Goal: Task Accomplishment & Management: Manage account settings

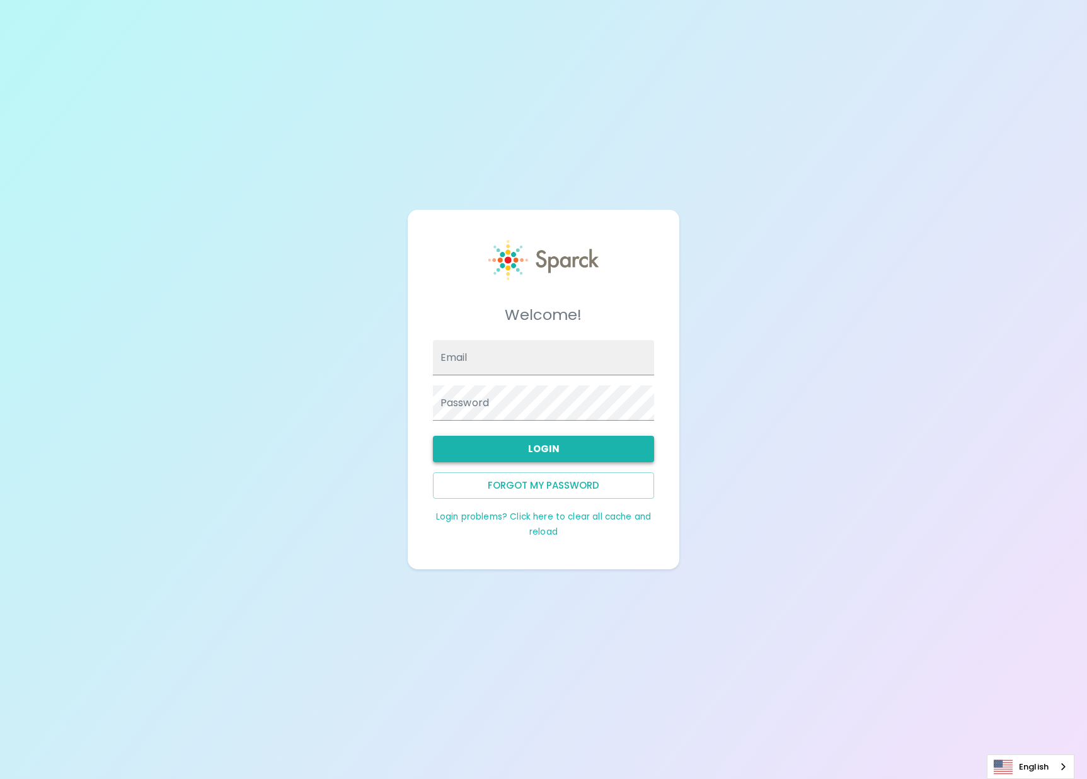
type input "[EMAIL_ADDRESS][DOMAIN_NAME]"
click at [544, 452] on button "Login" at bounding box center [543, 449] width 221 height 26
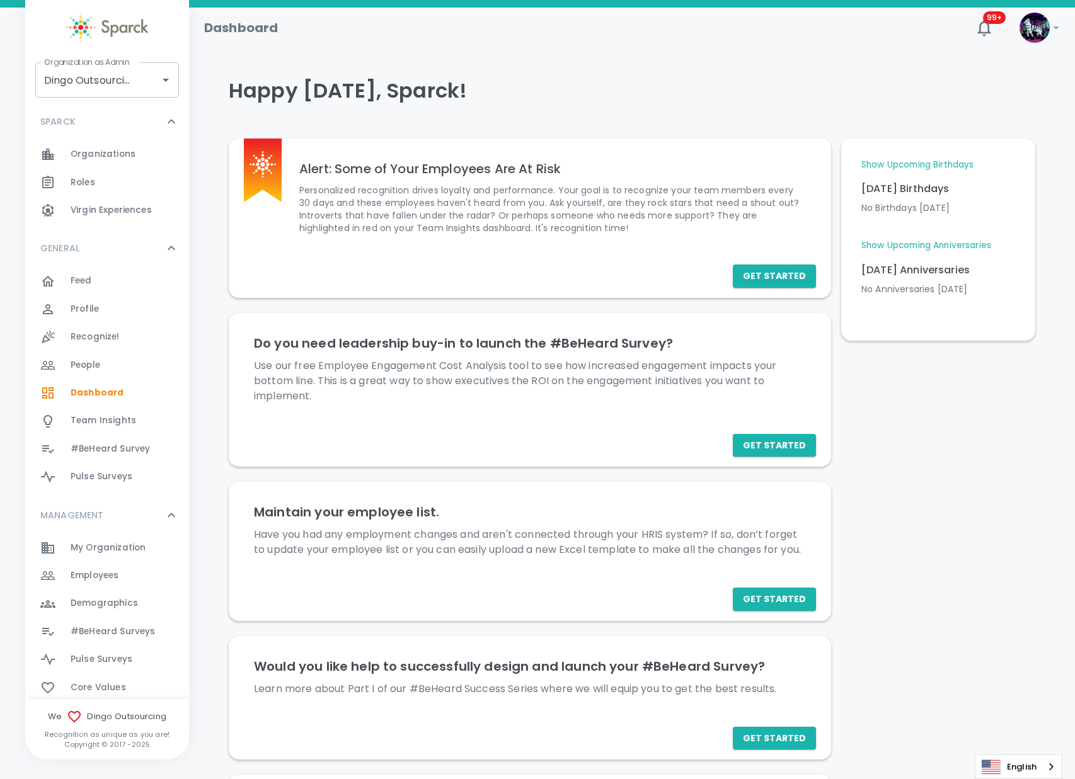
click at [101, 574] on span "Employees" at bounding box center [95, 575] width 48 height 13
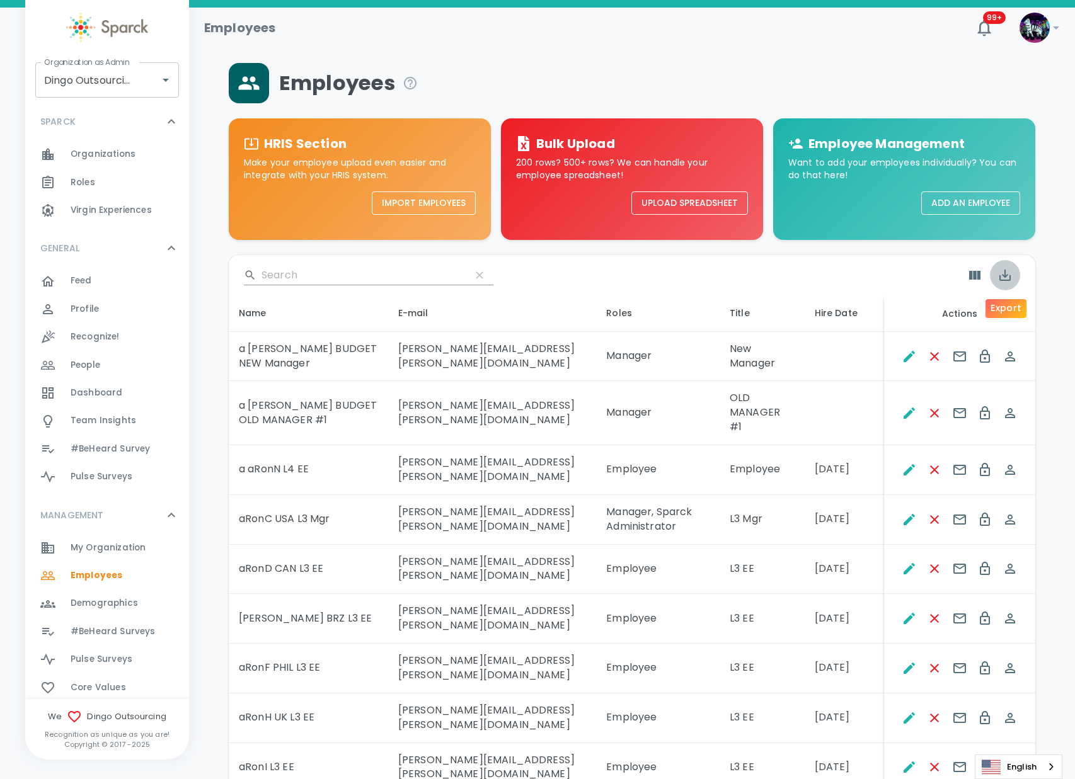
click at [1002, 276] on icon "Export" at bounding box center [1004, 275] width 15 height 15
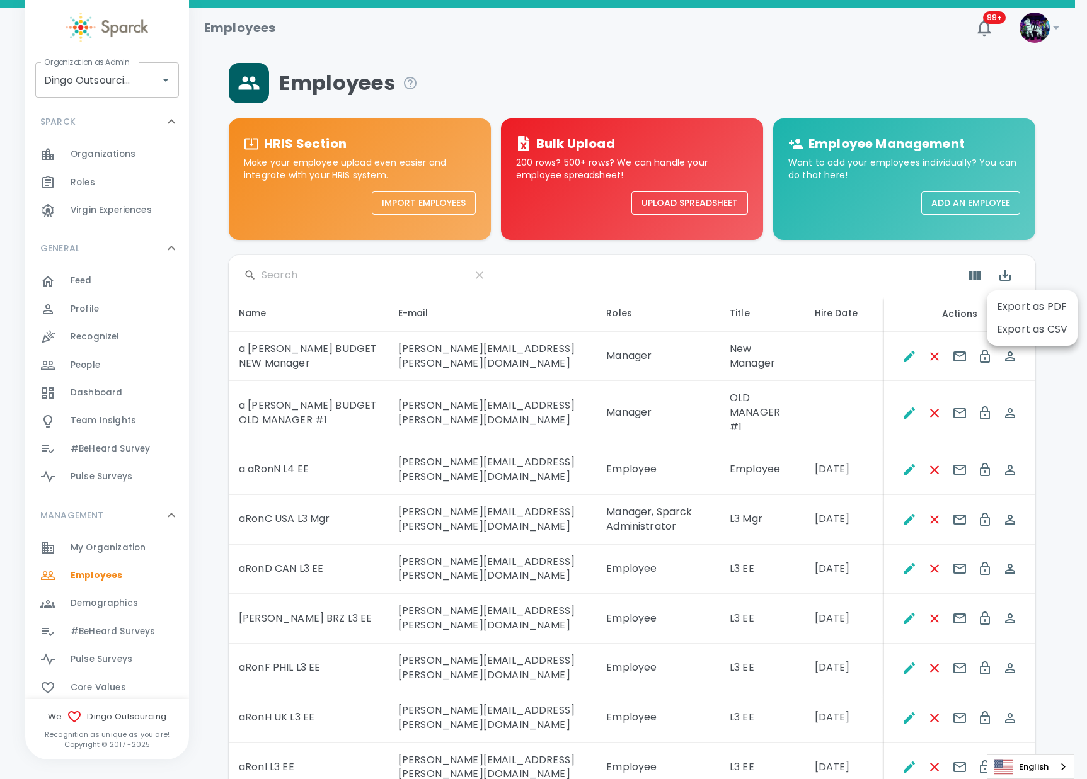
click at [1022, 333] on li "Export as CSV" at bounding box center [1032, 329] width 91 height 23
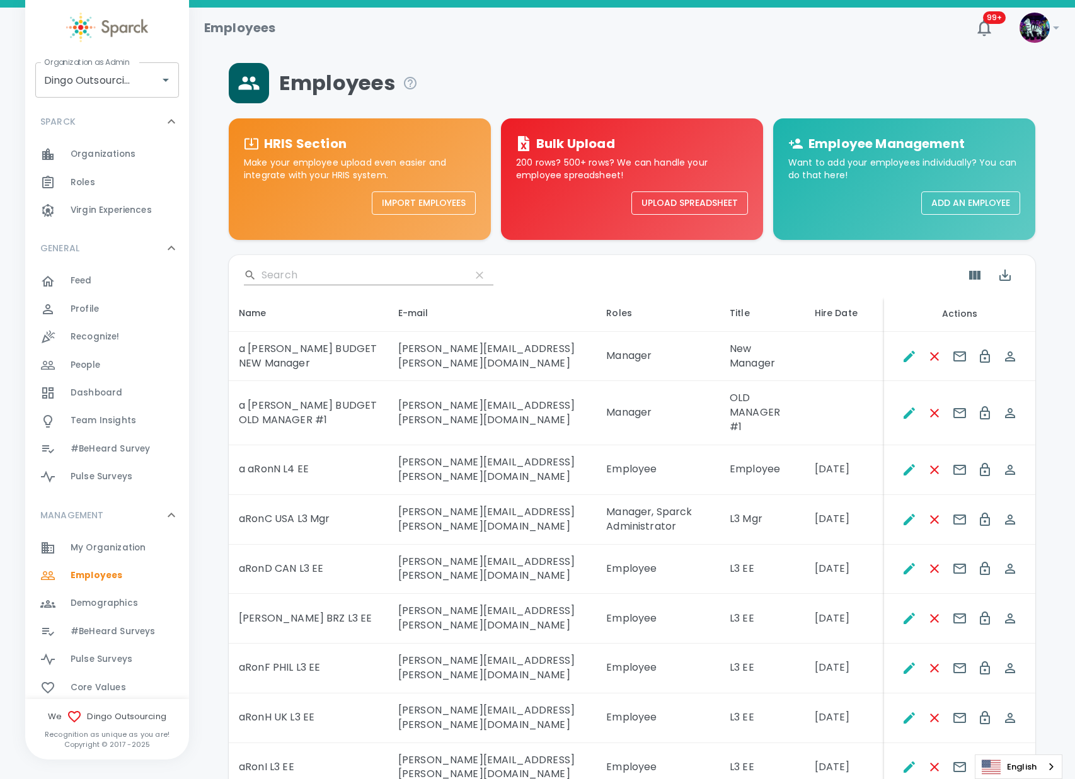
scroll to position [157, 0]
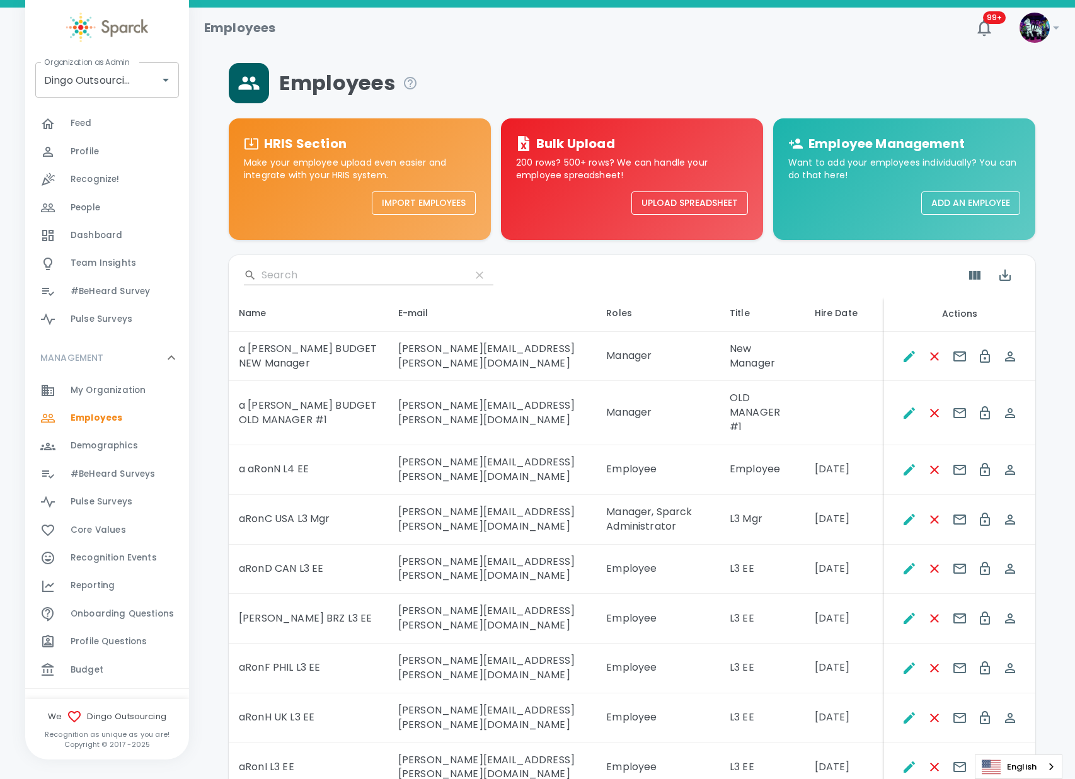
click at [101, 577] on span "Reporting 0" at bounding box center [93, 586] width 44 height 18
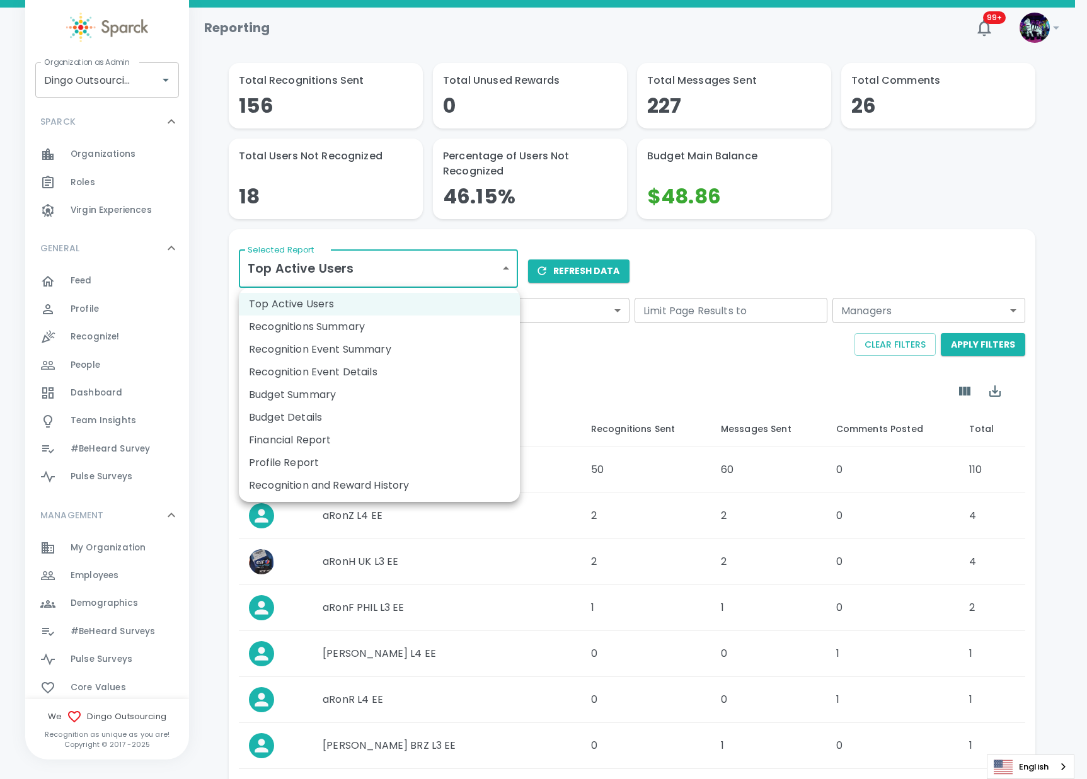
drag, startPoint x: 374, startPoint y: 261, endPoint x: 373, endPoint y: 268, distance: 7.6
click at [374, 270] on body "Skip Navigation Reporting 99+ ! Organization as Admin Dingo Outsourcing • 793 O…" at bounding box center [543, 508] width 1087 height 1016
click at [346, 477] on li "Recognition and Reward History" at bounding box center [379, 485] width 281 height 23
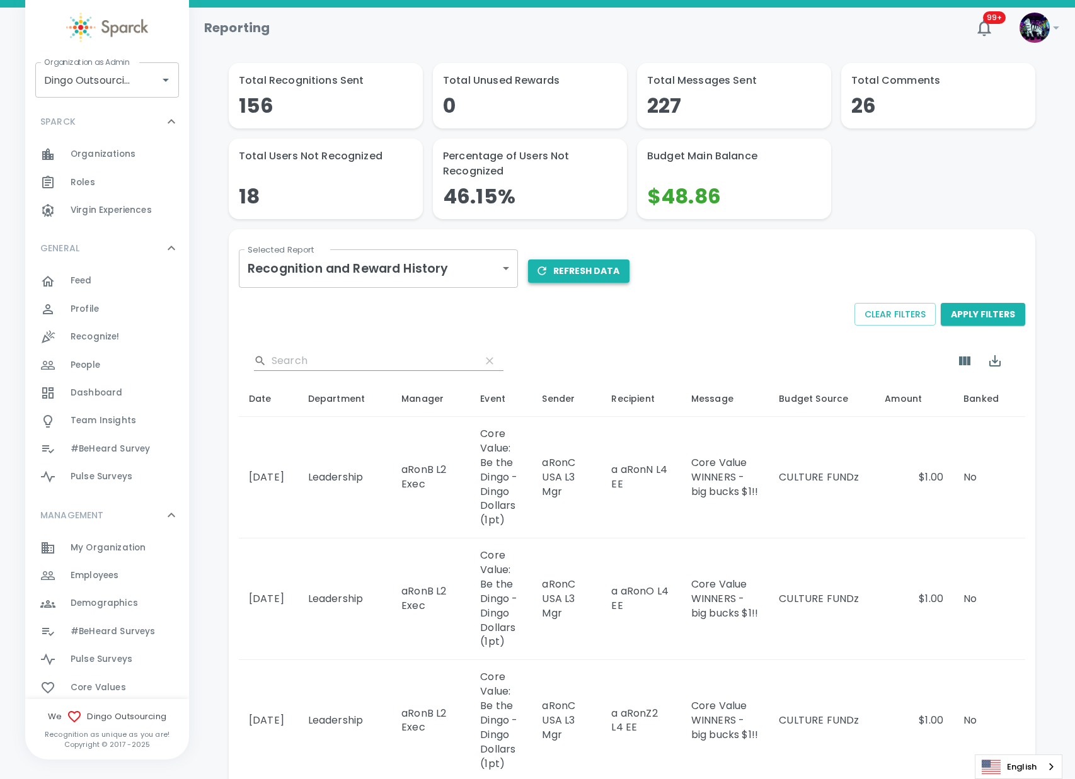
click at [578, 267] on button "Refresh Data" at bounding box center [578, 271] width 101 height 23
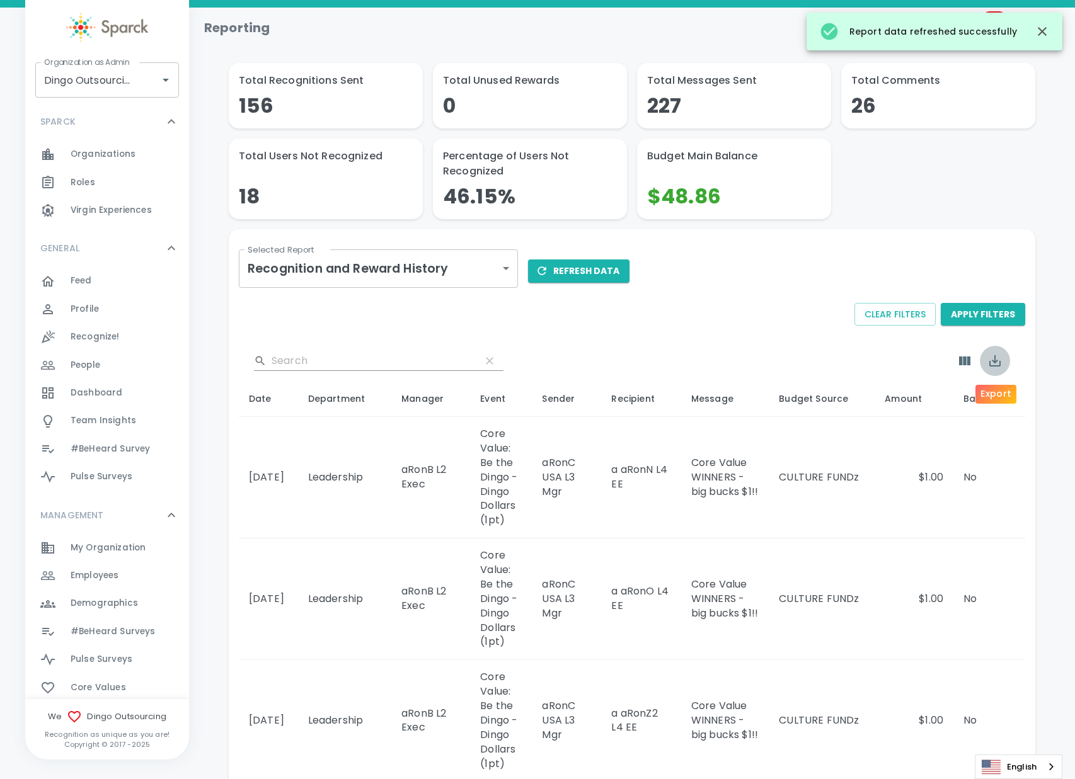
click at [997, 363] on icon "Export" at bounding box center [994, 360] width 15 height 15
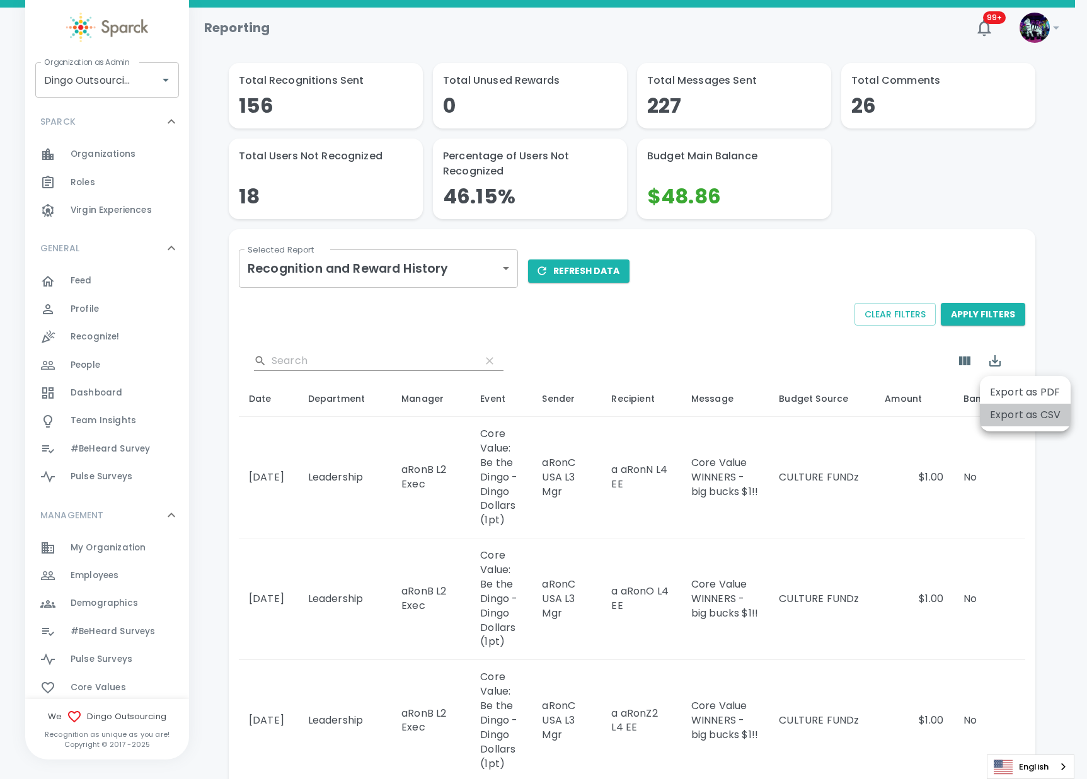
click at [1023, 418] on li "Export as CSV" at bounding box center [1025, 415] width 91 height 23
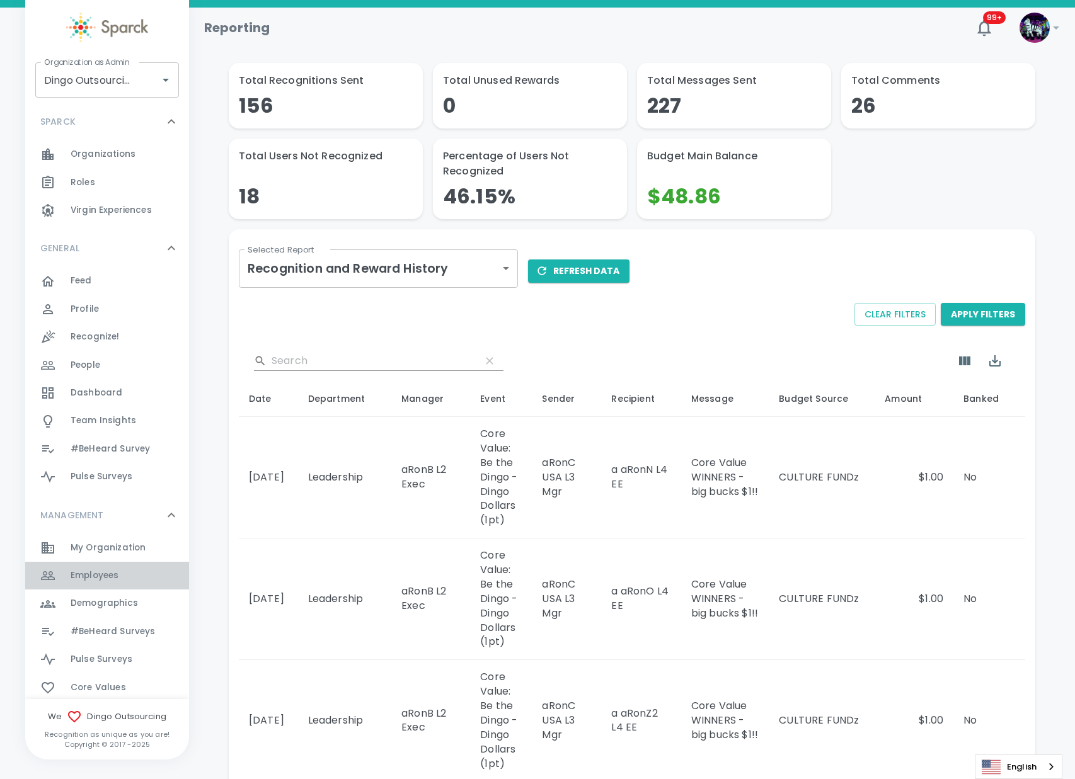
click at [134, 582] on div "Employees 0" at bounding box center [130, 576] width 118 height 18
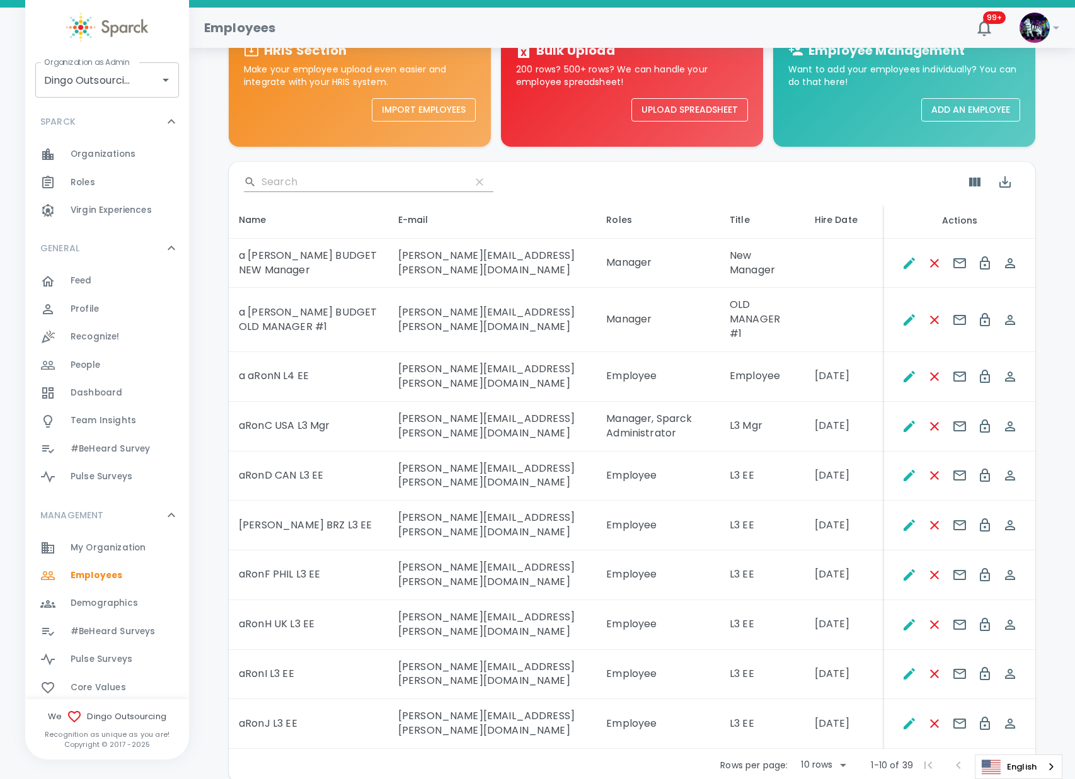
scroll to position [118, 0]
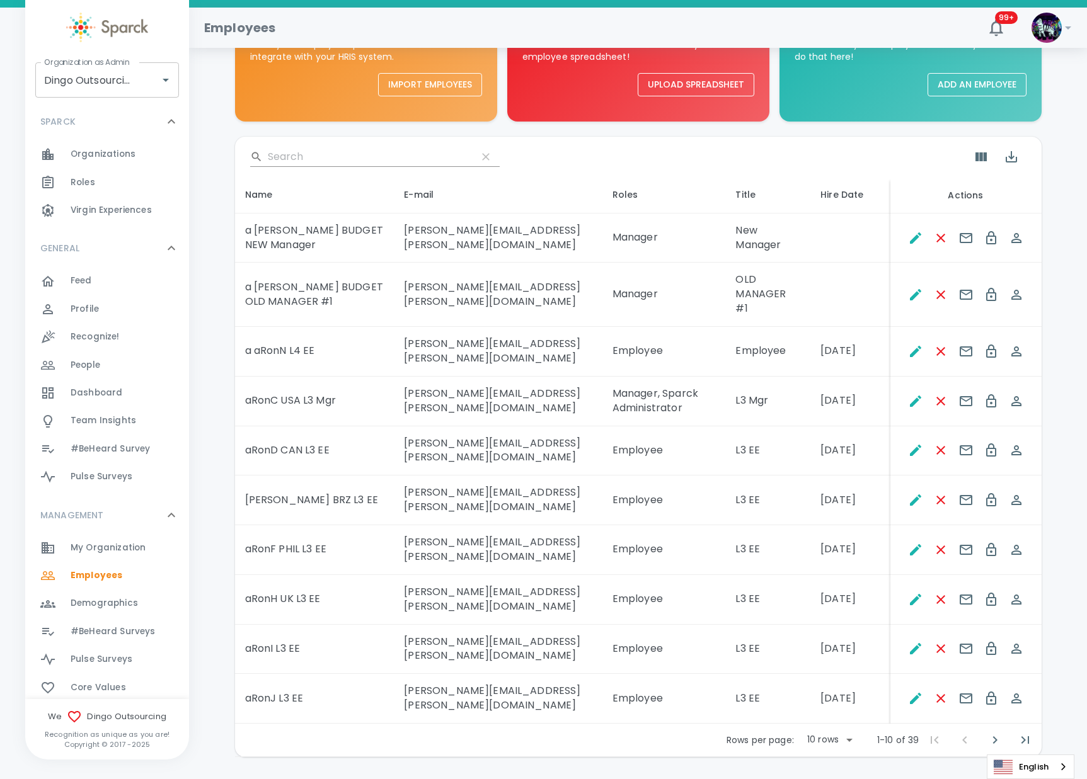
click at [833, 694] on body "Skip Navigation Employees 99+ ! Organization as Admin Dingo Outsourcing • 793 O…" at bounding box center [543, 352] width 1087 height 941
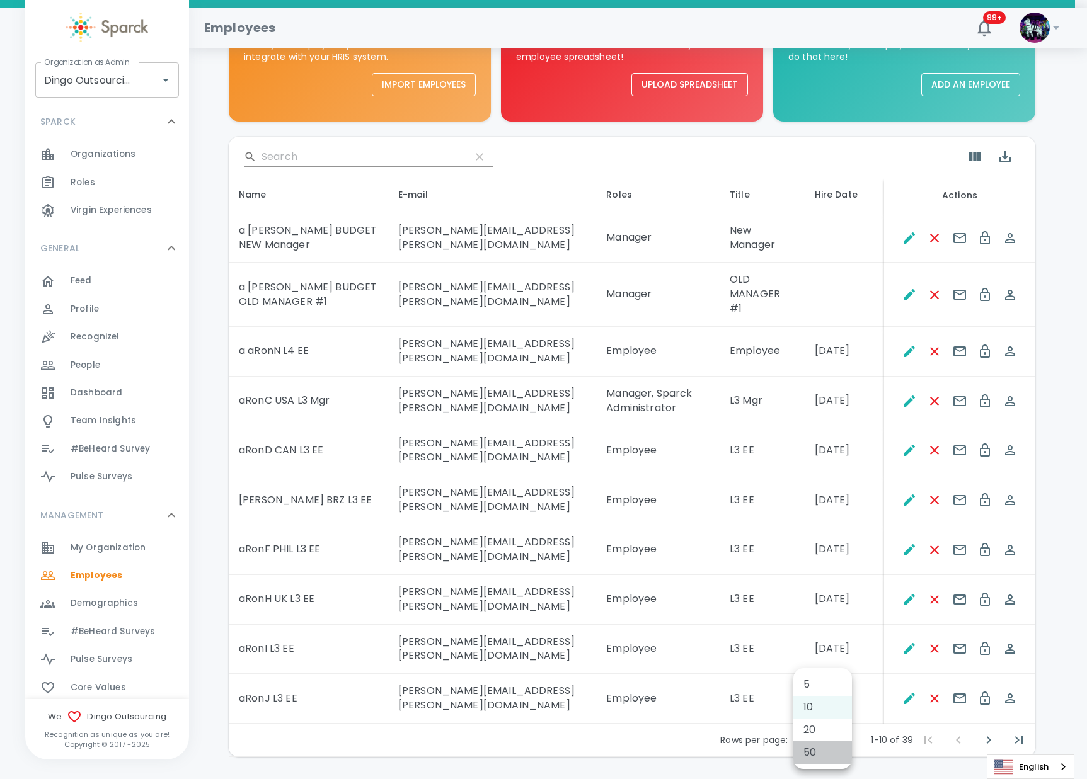
click at [825, 757] on li "50" at bounding box center [822, 752] width 59 height 23
type input "50"
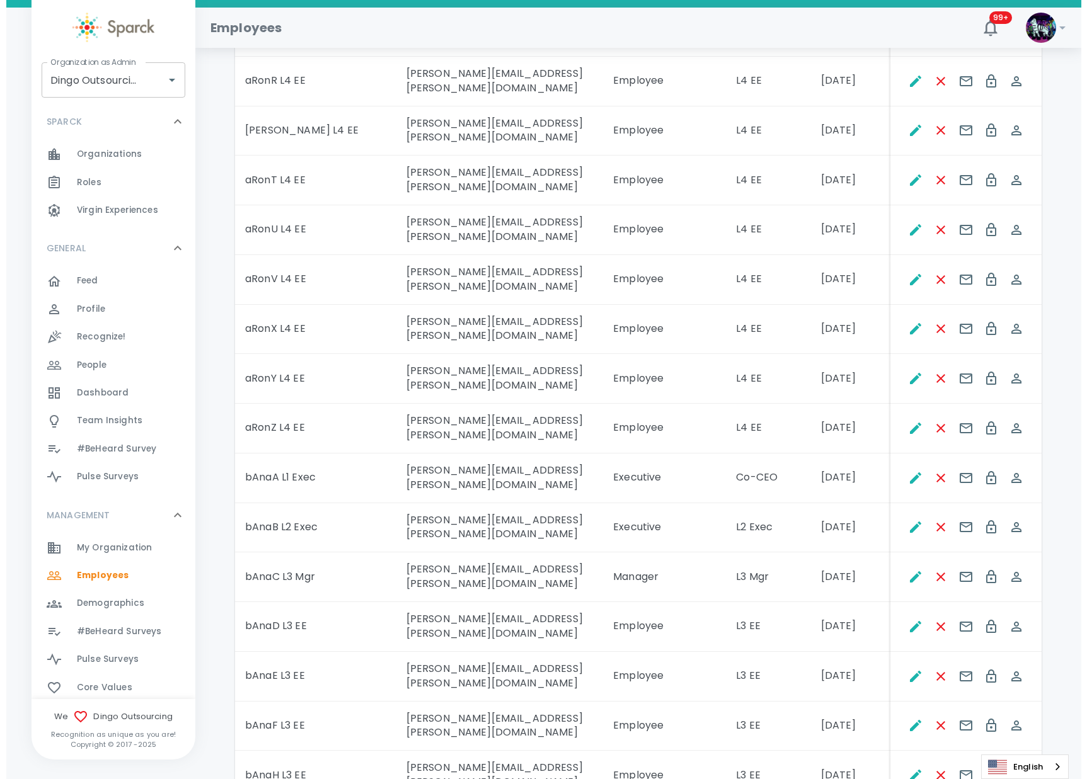
scroll to position [1154, 0]
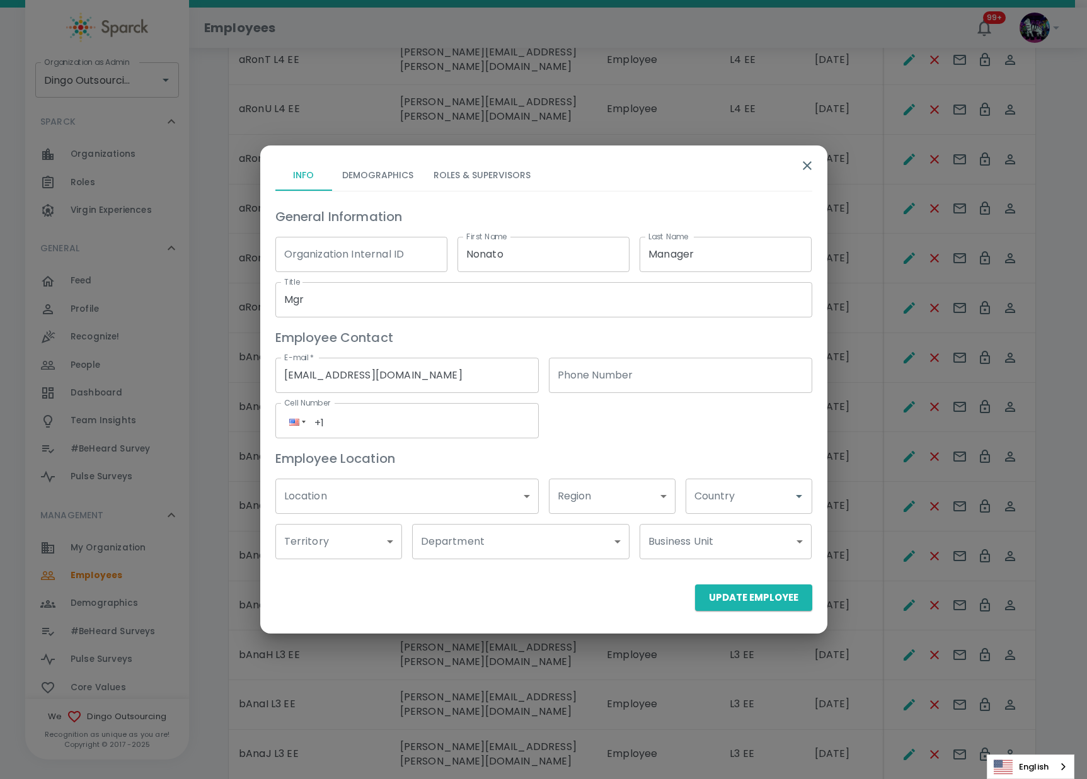
click at [403, 173] on button "Demographics" at bounding box center [377, 176] width 91 height 30
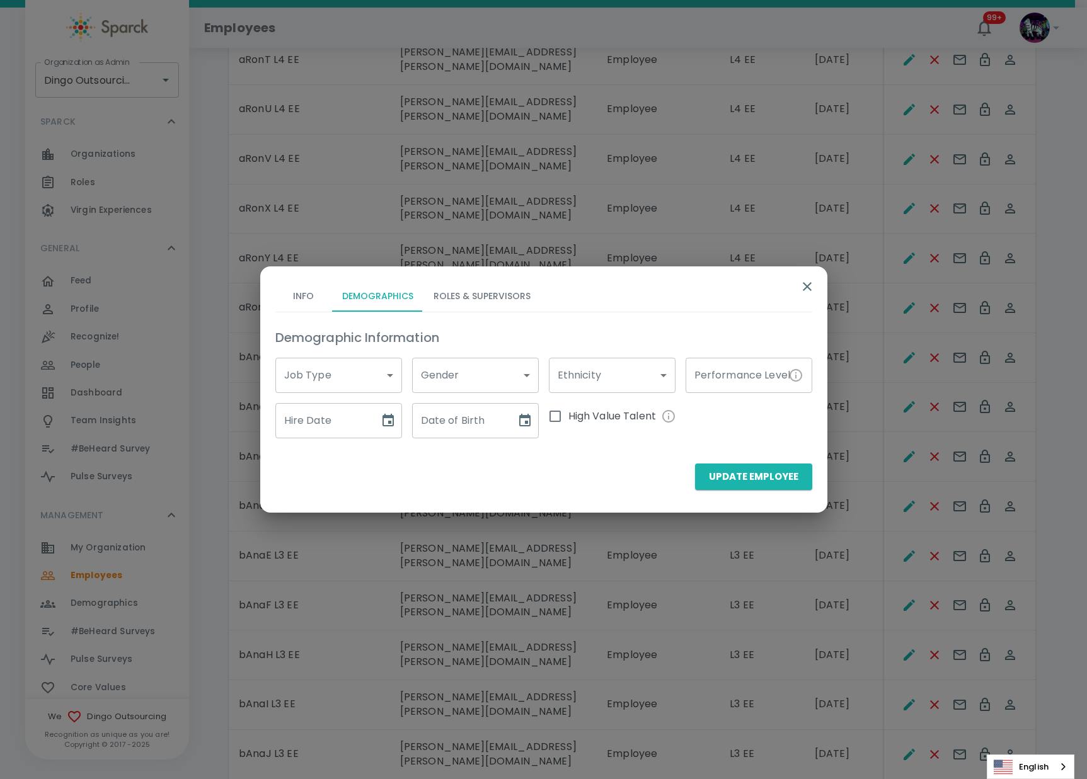
drag, startPoint x: 342, startPoint y: 443, endPoint x: 382, endPoint y: 423, distance: 44.5
click at [339, 444] on div "Demographic Information Job Type ​ Job Type Gender ​ Gender Ethnicity ​ Ethnici…" at bounding box center [543, 382] width 537 height 141
click at [382, 423] on icon "Choose date" at bounding box center [387, 420] width 15 height 15
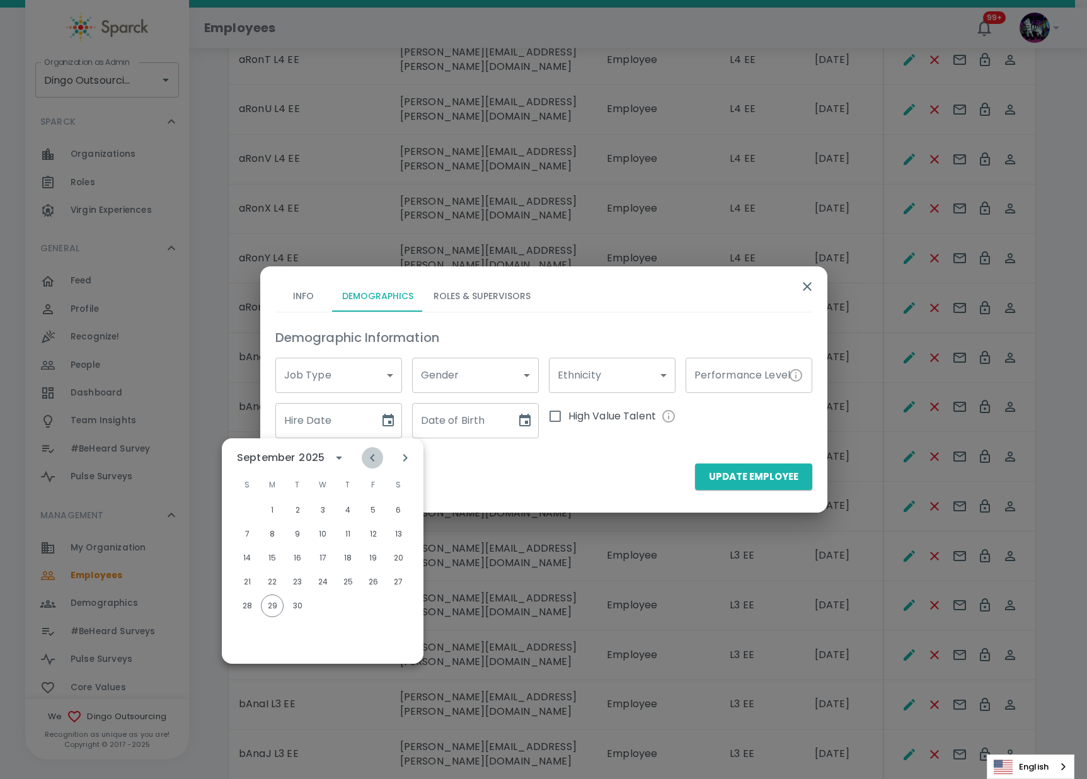
click at [373, 461] on icon "Previous month" at bounding box center [372, 457] width 15 height 15
click at [373, 461] on icon "Previous month" at bounding box center [372, 458] width 4 height 8
click at [294, 458] on icon "calendar view is open, switch to year view" at bounding box center [301, 457] width 15 height 15
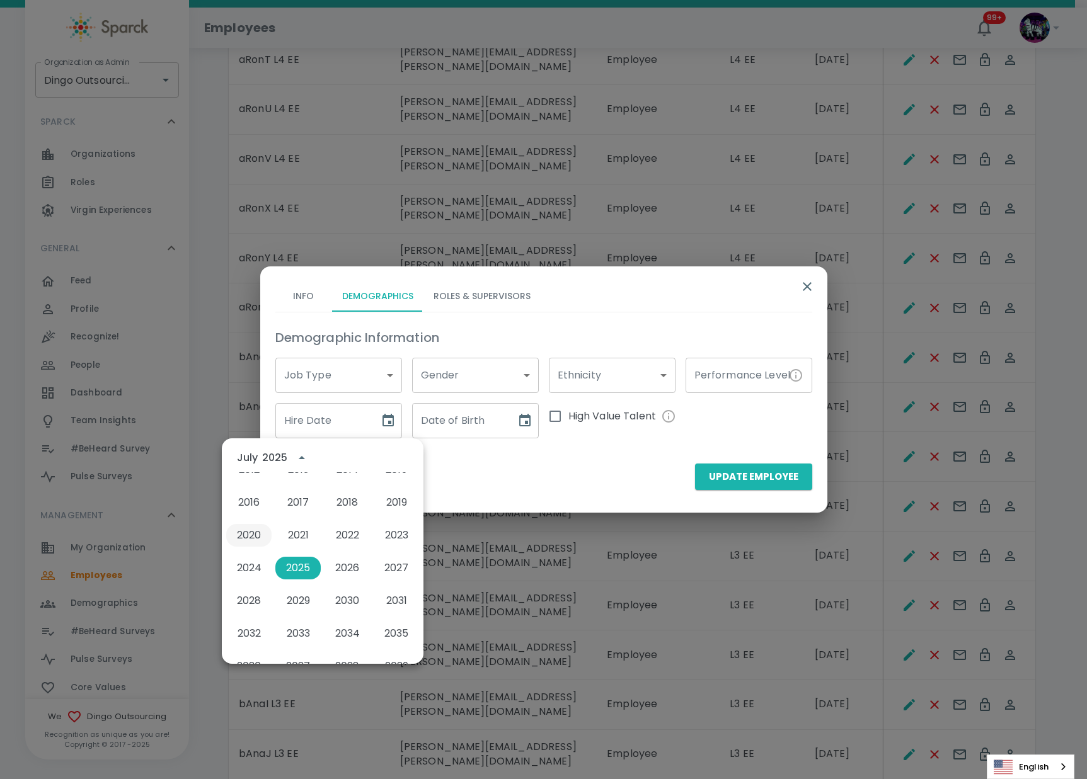
click at [249, 537] on button "2020" at bounding box center [248, 535] width 45 height 23
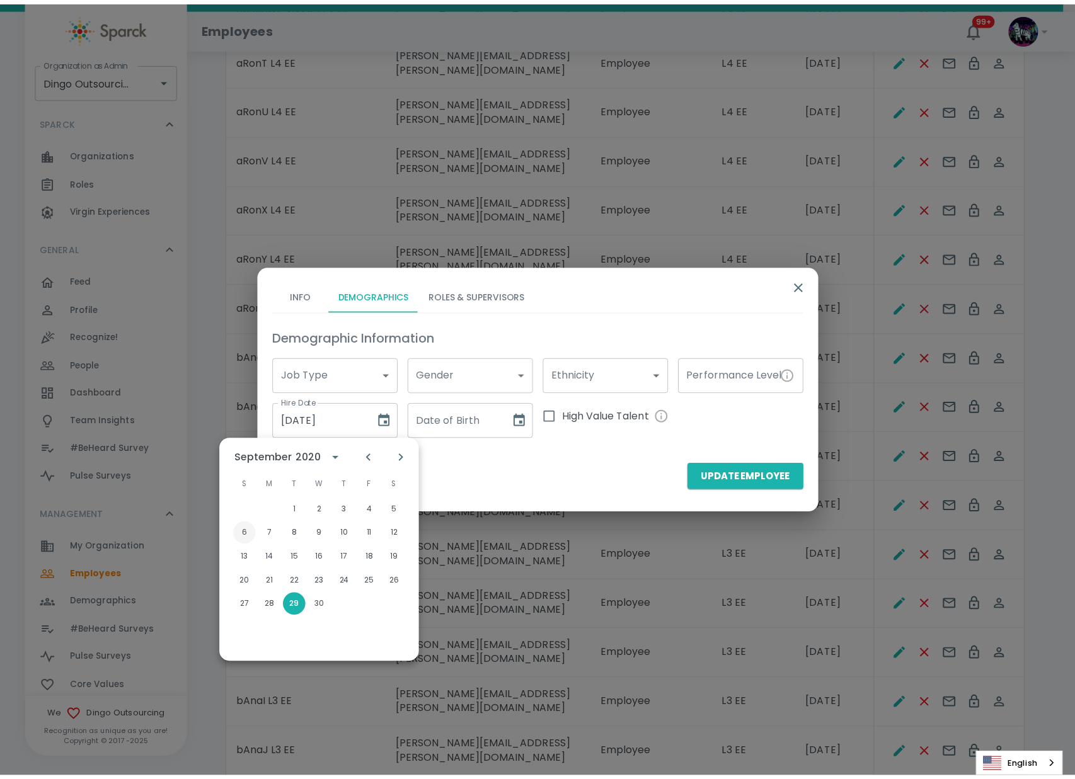
scroll to position [0, 0]
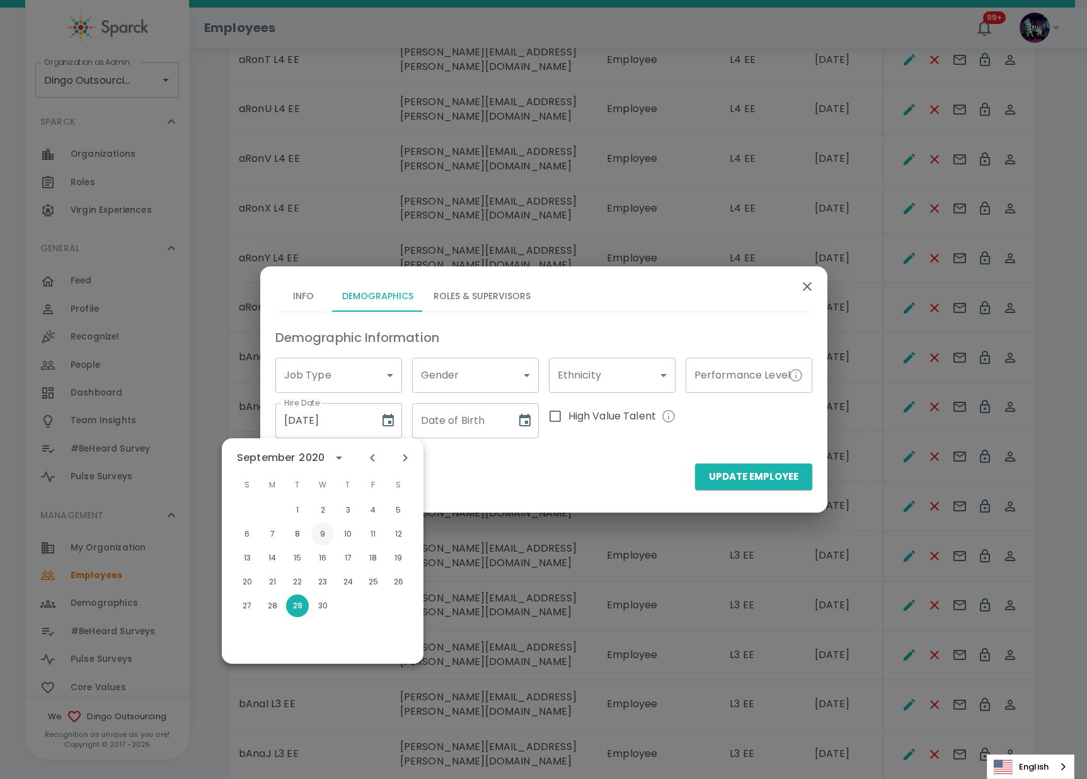
click at [323, 534] on button "9" at bounding box center [322, 534] width 23 height 23
type input "[DATE]"
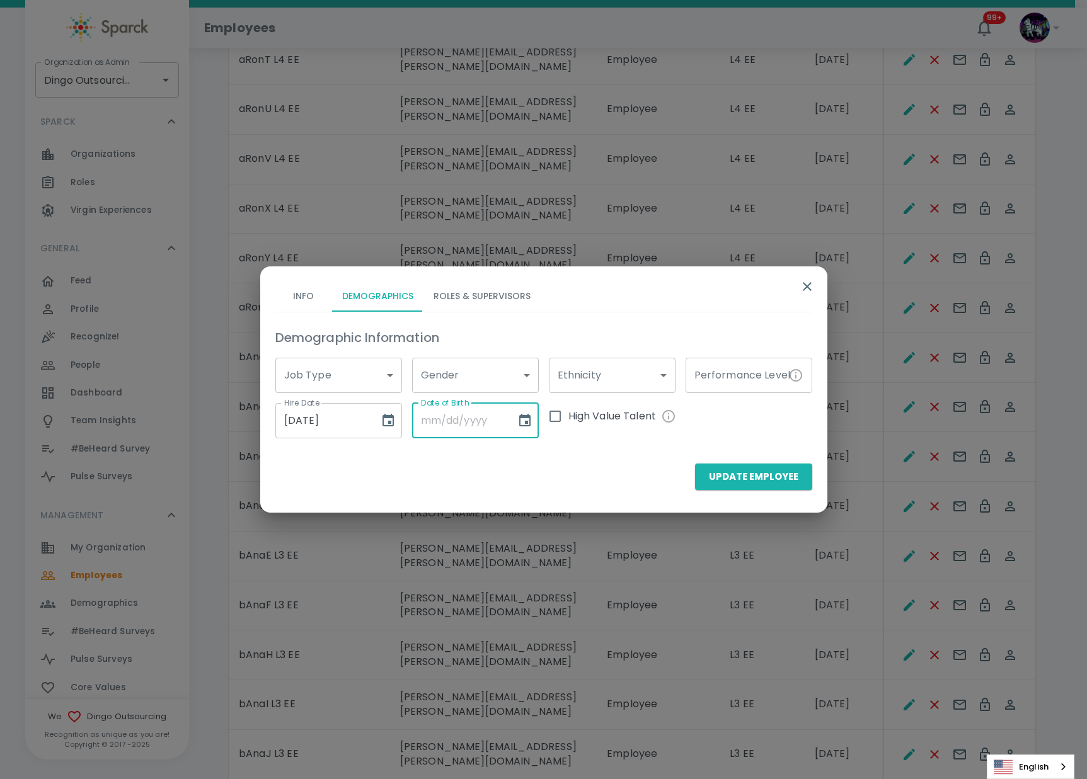
click at [471, 427] on input "Date of Birth" at bounding box center [459, 420] width 95 height 35
type input "[DATE]"
click at [573, 464] on div "Update Employee" at bounding box center [543, 477] width 537 height 26
click at [481, 384] on body "Skip Navigation Employees 99+ ! Organization as Admin Dingo Outsourcing • 793 O…" at bounding box center [543, 29] width 1087 height 2366
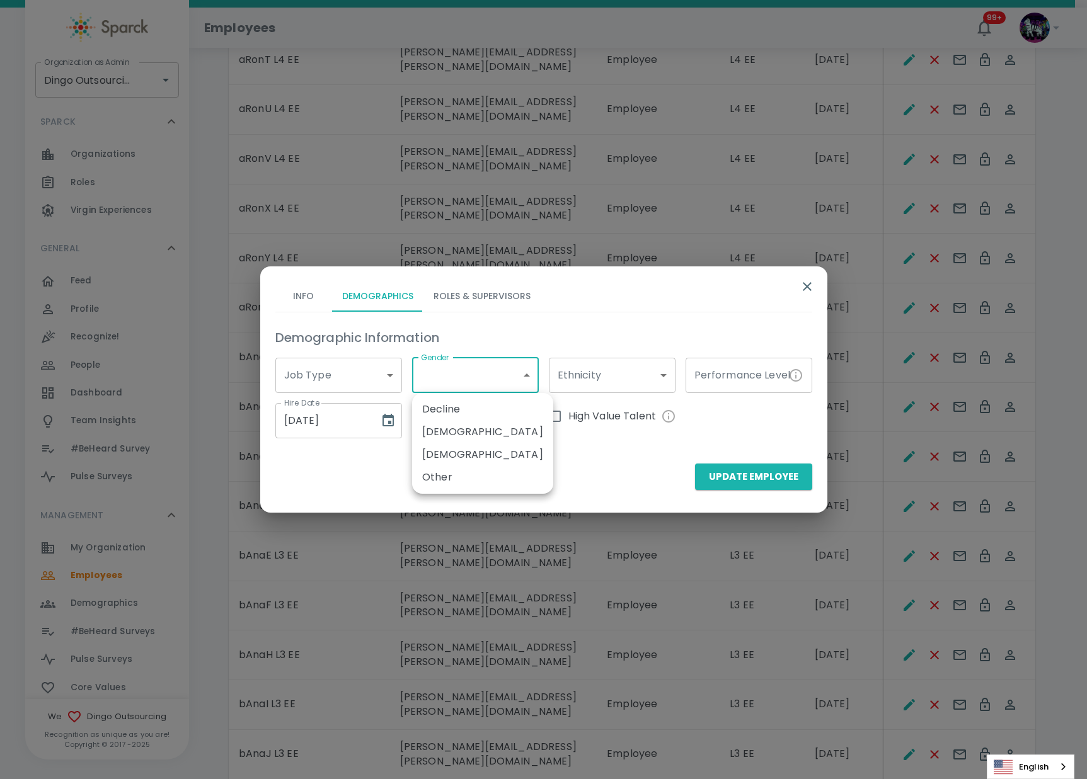
click at [461, 455] on li "[DEMOGRAPHIC_DATA]" at bounding box center [482, 454] width 141 height 23
type input "1070290"
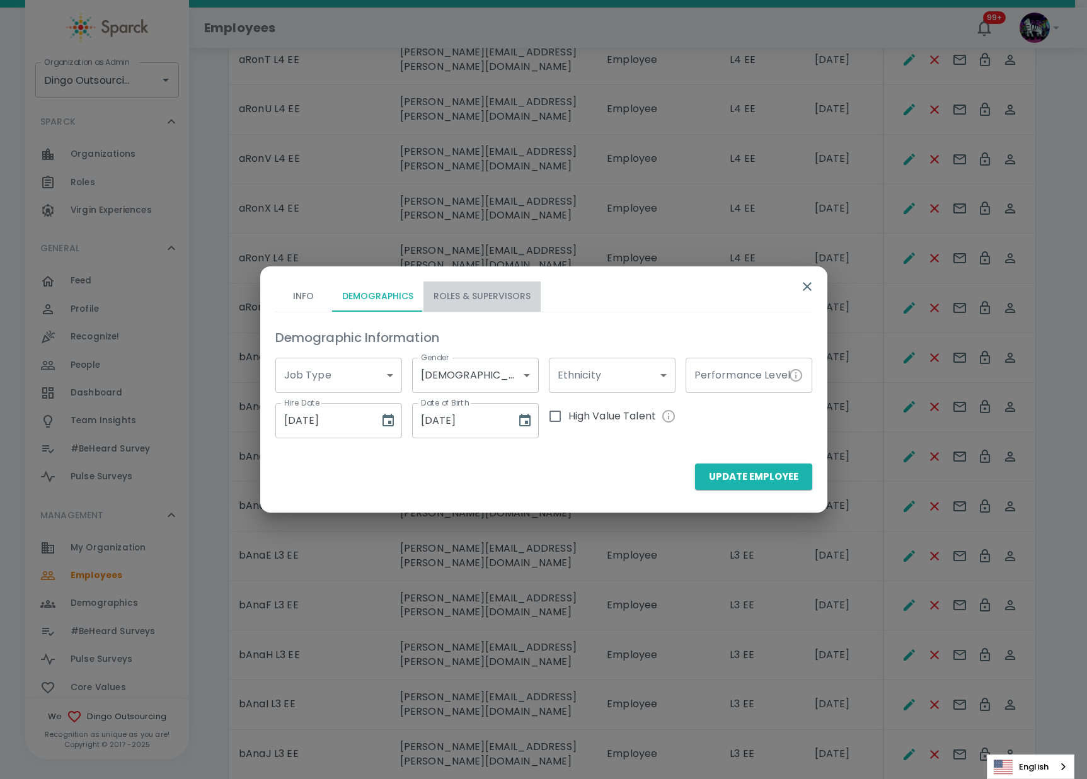
click at [481, 292] on button "Roles & Supervisors" at bounding box center [481, 297] width 117 height 30
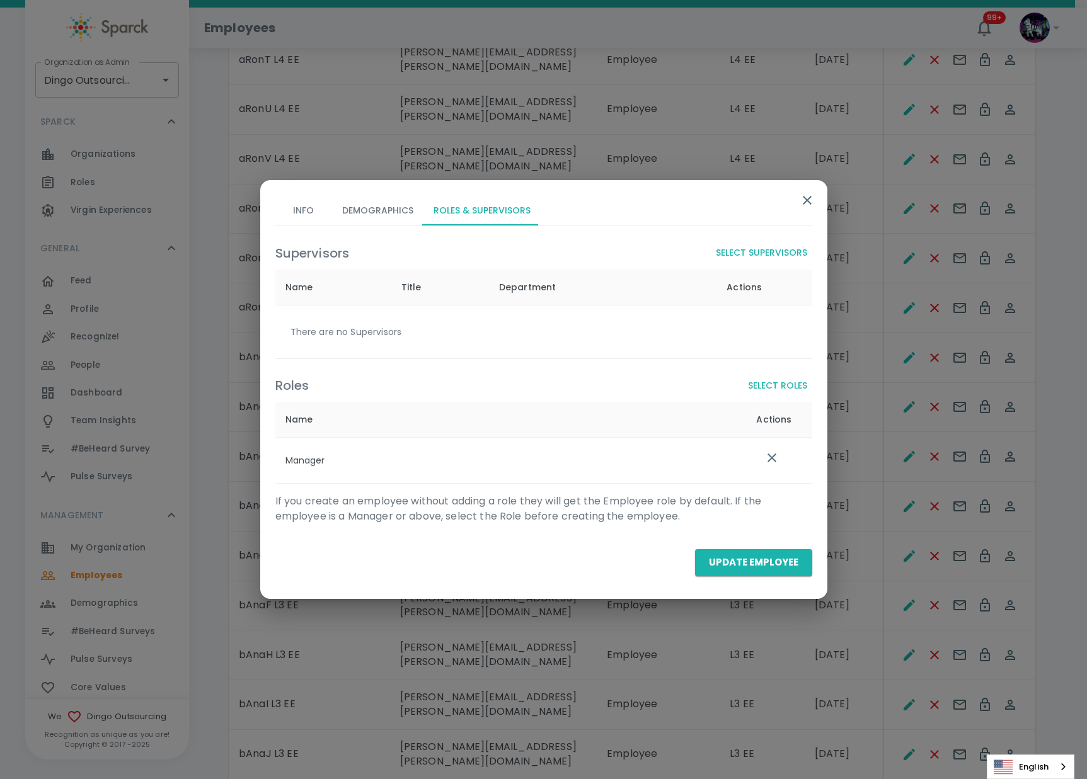
click at [777, 249] on button "Select Supervisors" at bounding box center [761, 252] width 101 height 23
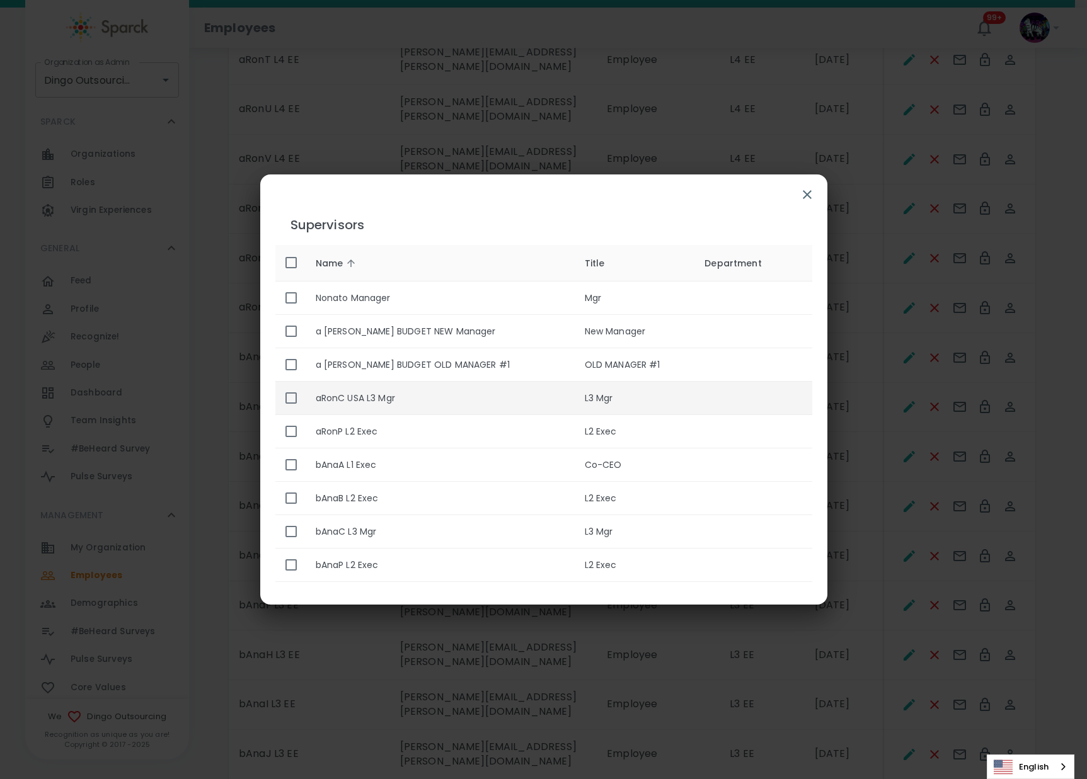
click at [406, 396] on th "aRonC USA L3 Mgr" at bounding box center [440, 398] width 269 height 33
checkbox input "true"
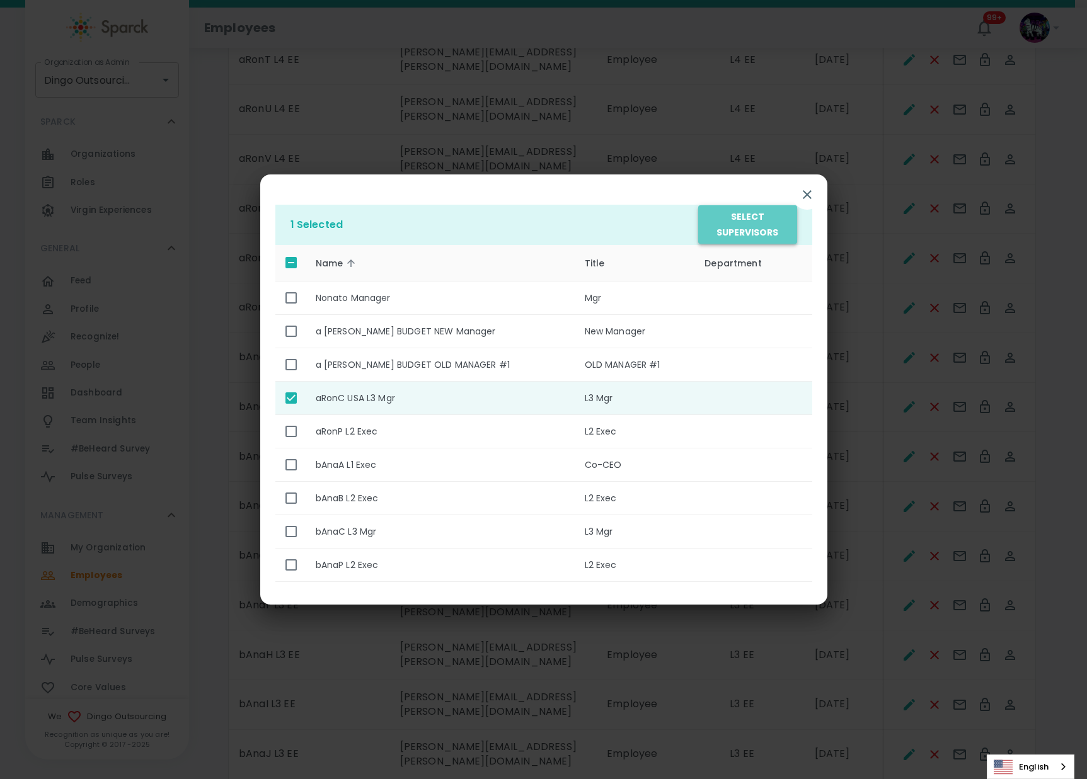
click at [761, 224] on button "Select Supervisors" at bounding box center [747, 224] width 98 height 38
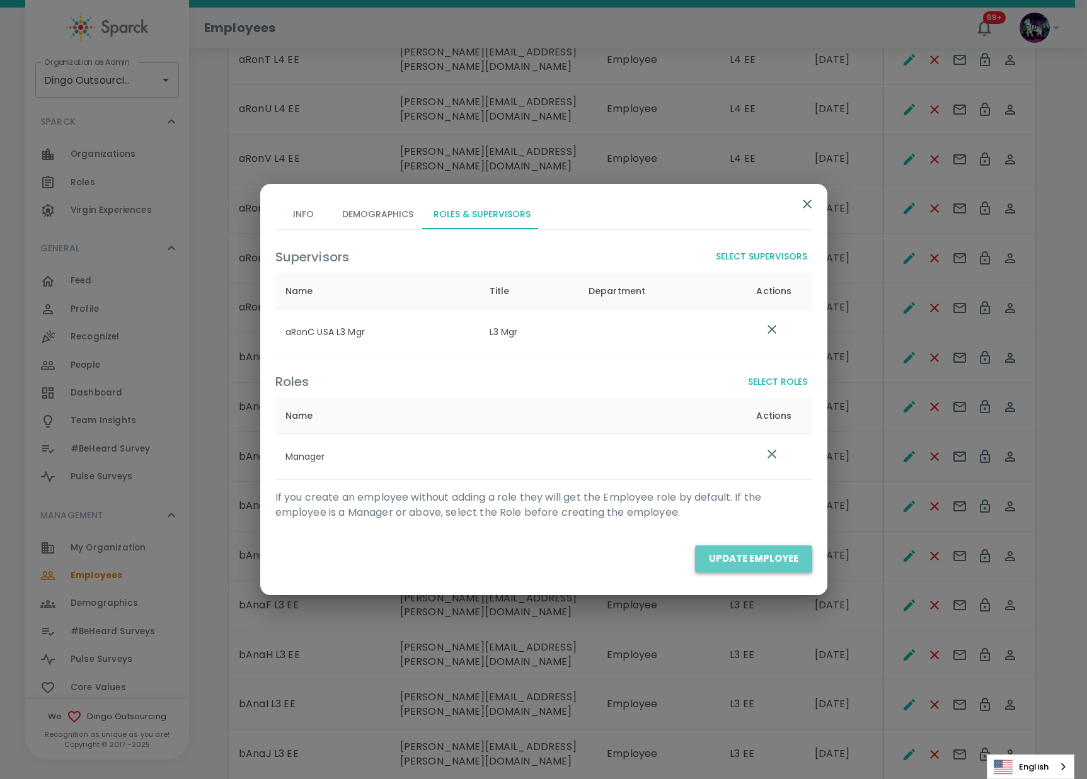
click at [782, 556] on button "Update Employee" at bounding box center [753, 559] width 117 height 26
click at [750, 559] on button "Update Employee" at bounding box center [753, 559] width 117 height 26
click at [303, 197] on div "Info Demographics Roles & Supervisors Supervisors Select Supervisors Name Title…" at bounding box center [538, 362] width 547 height 346
click at [299, 218] on button "Info" at bounding box center [303, 214] width 57 height 30
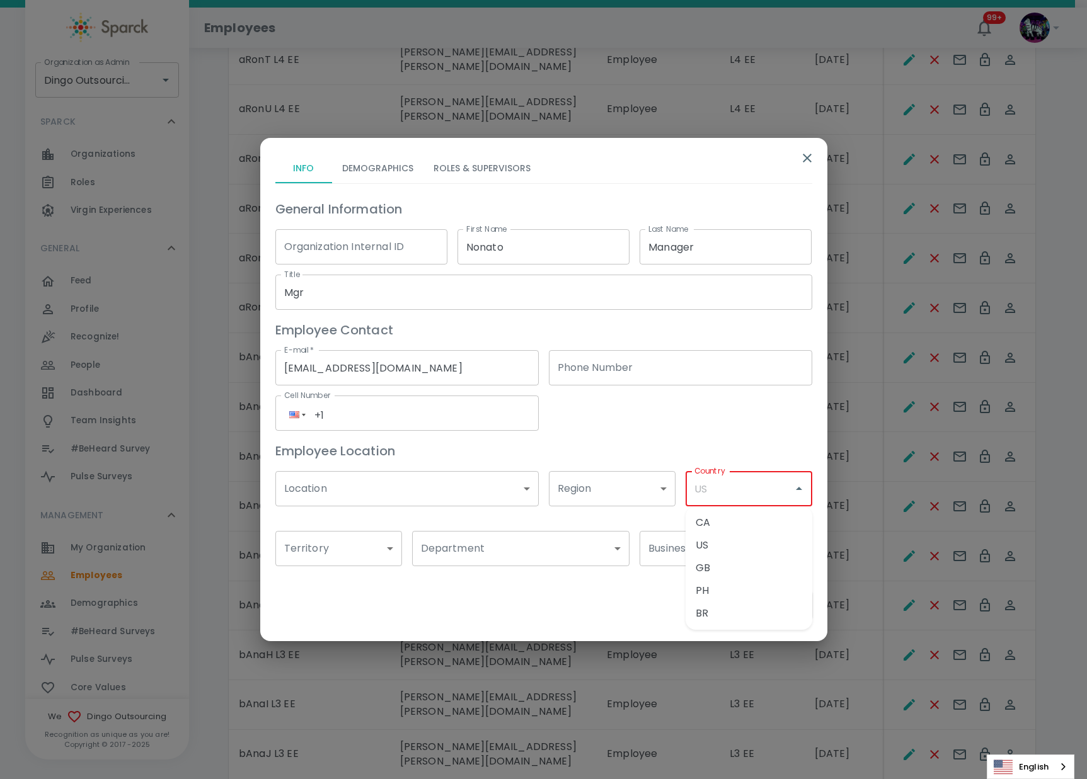
click at [745, 491] on input "Country" at bounding box center [739, 489] width 96 height 24
click at [719, 550] on li "US" at bounding box center [748, 545] width 127 height 23
type input "US"
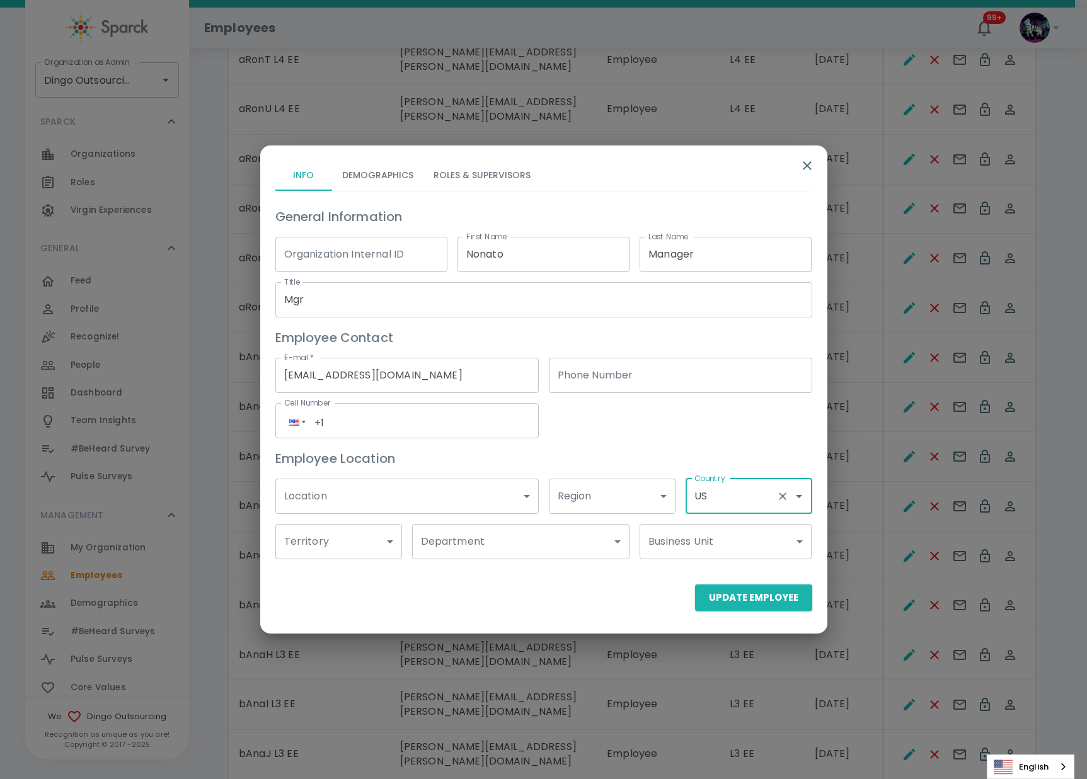
click at [737, 544] on body "Skip Navigation Employees 99+ ! Organization as Admin Dingo Outsourcing • 793 O…" at bounding box center [543, 29] width 1087 height 2366
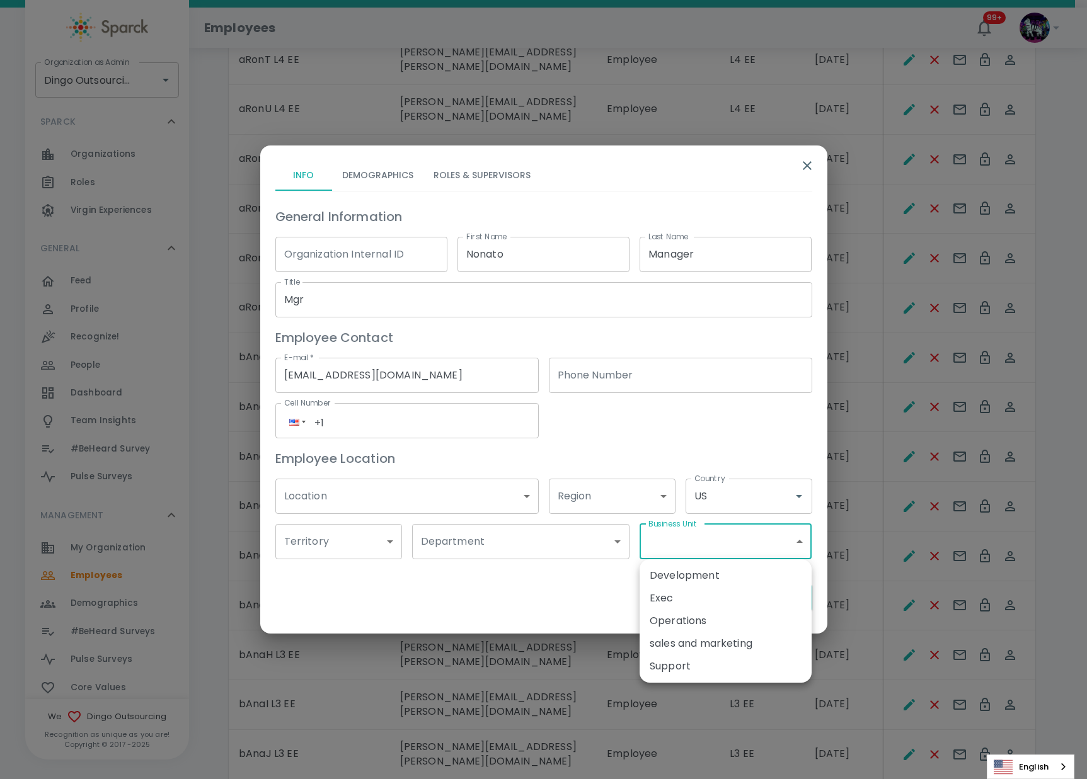
click at [687, 581] on li "Development" at bounding box center [725, 575] width 172 height 23
type input "1070341"
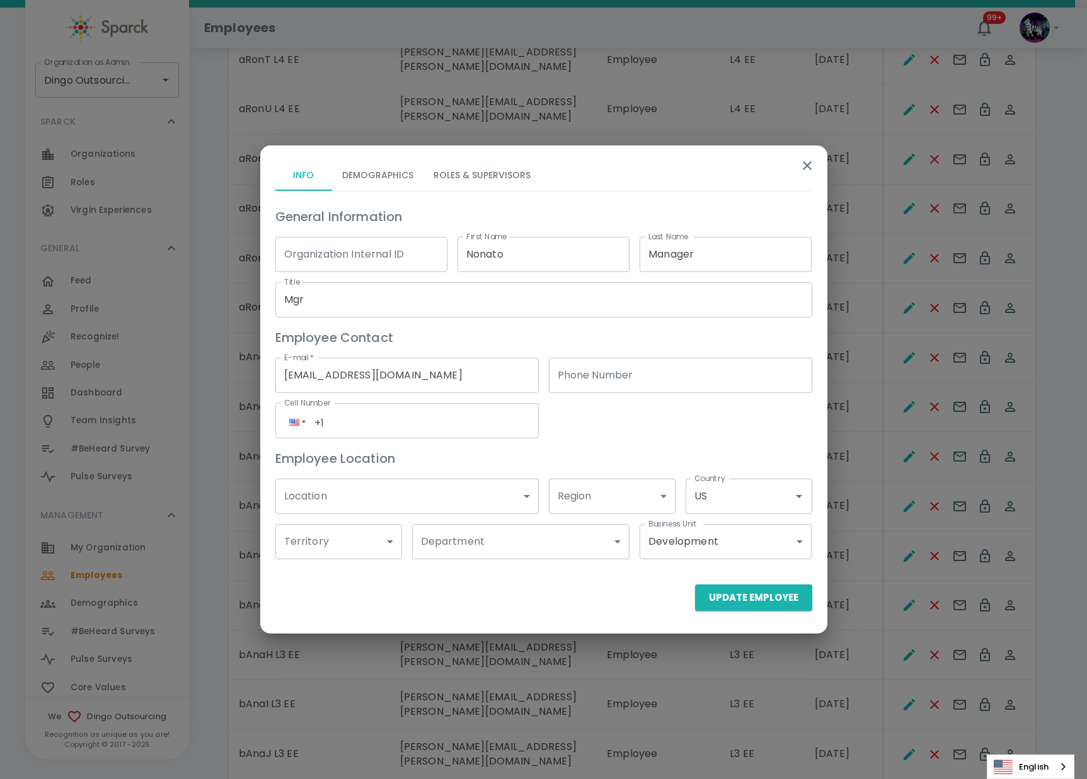
click at [433, 552] on body "Skip Navigation Employees 99+ ! Organization as Admin Dingo Outsourcing • 793 O…" at bounding box center [543, 29] width 1087 height 2366
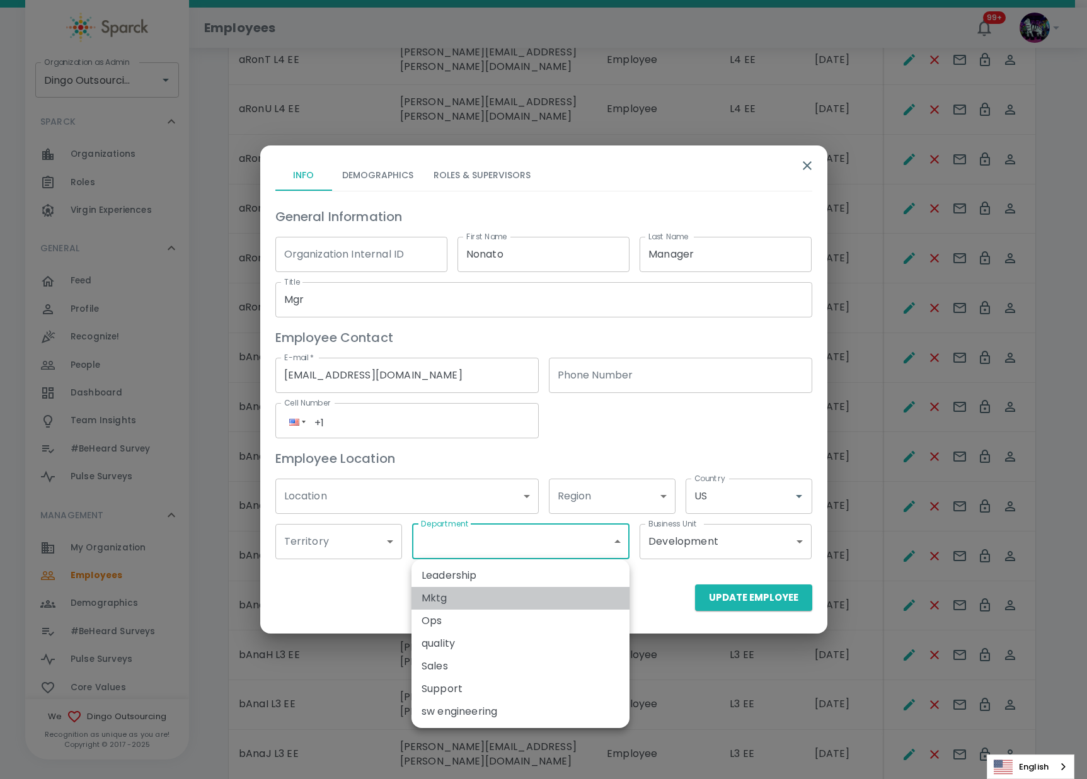
click at [434, 602] on li "Mktg" at bounding box center [520, 598] width 218 height 23
type input "1070852"
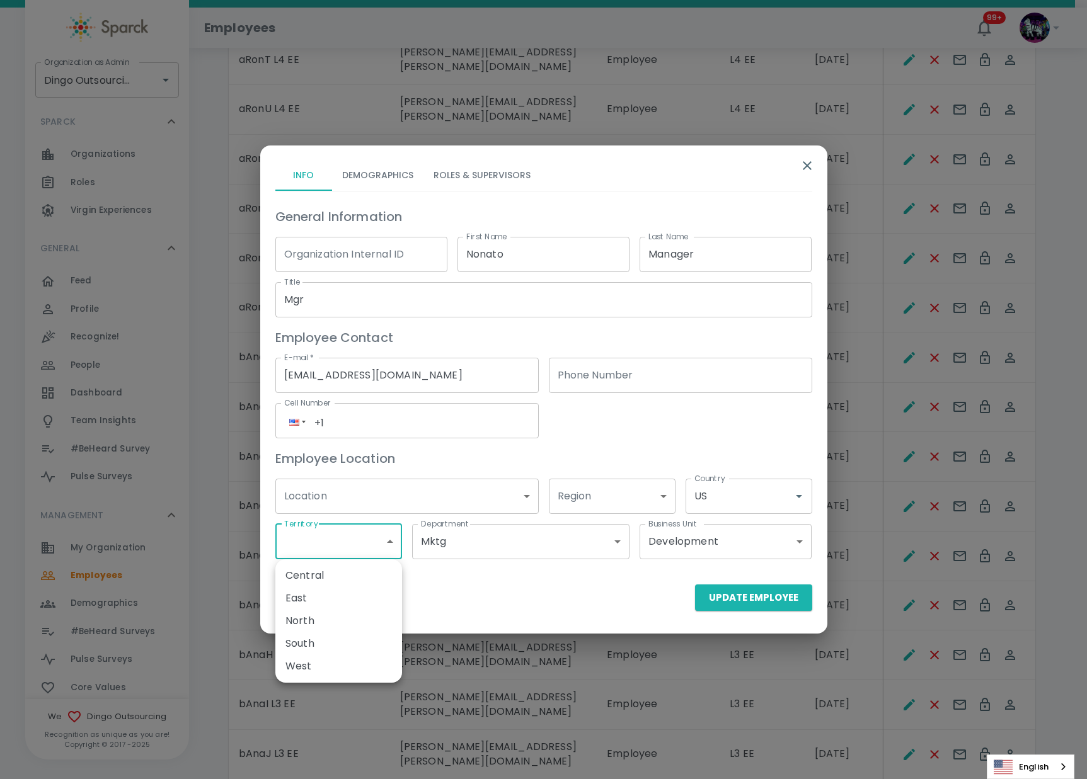
click at [287, 546] on body "Skip Navigation Employees 99+ ! Organization as Admin Dingo Outsourcing • 793 O…" at bounding box center [543, 29] width 1087 height 2366
click at [291, 620] on li "North" at bounding box center [338, 621] width 127 height 23
type input "1070993"
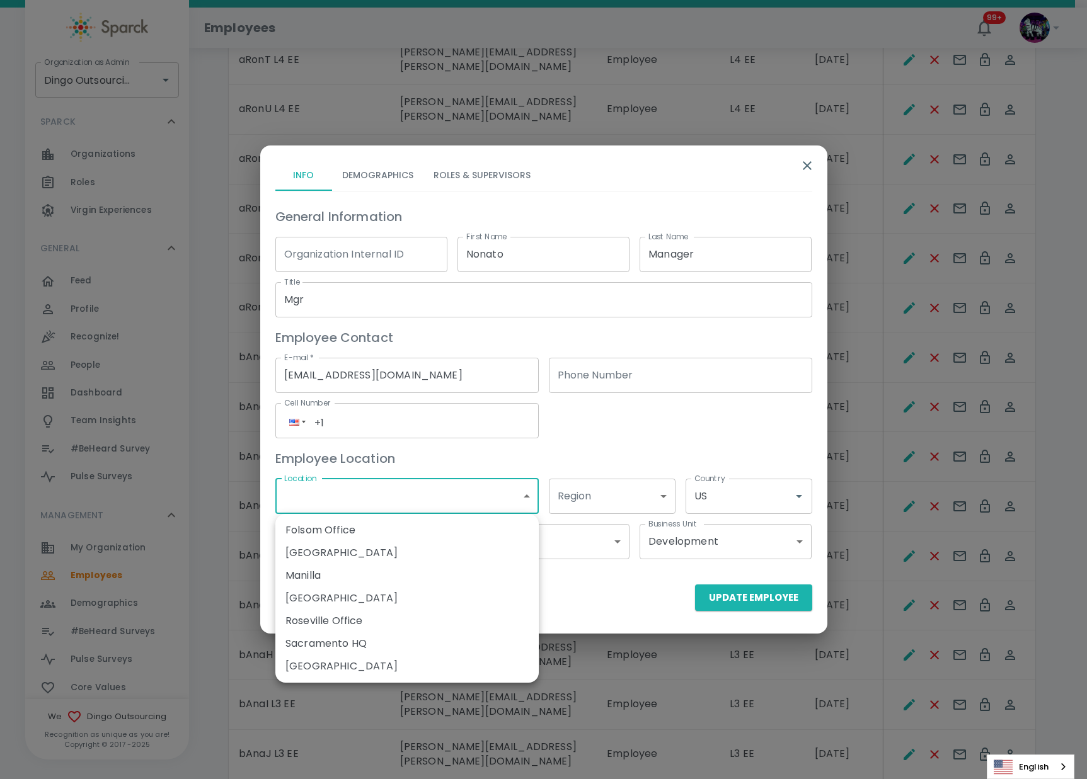
click at [352, 498] on body "Skip Navigation Employees 99+ ! Organization as Admin Dingo Outsourcing • 793 O…" at bounding box center [543, 29] width 1087 height 2366
click at [349, 534] on li "Folsom Office" at bounding box center [406, 530] width 263 height 23
type input "1070483"
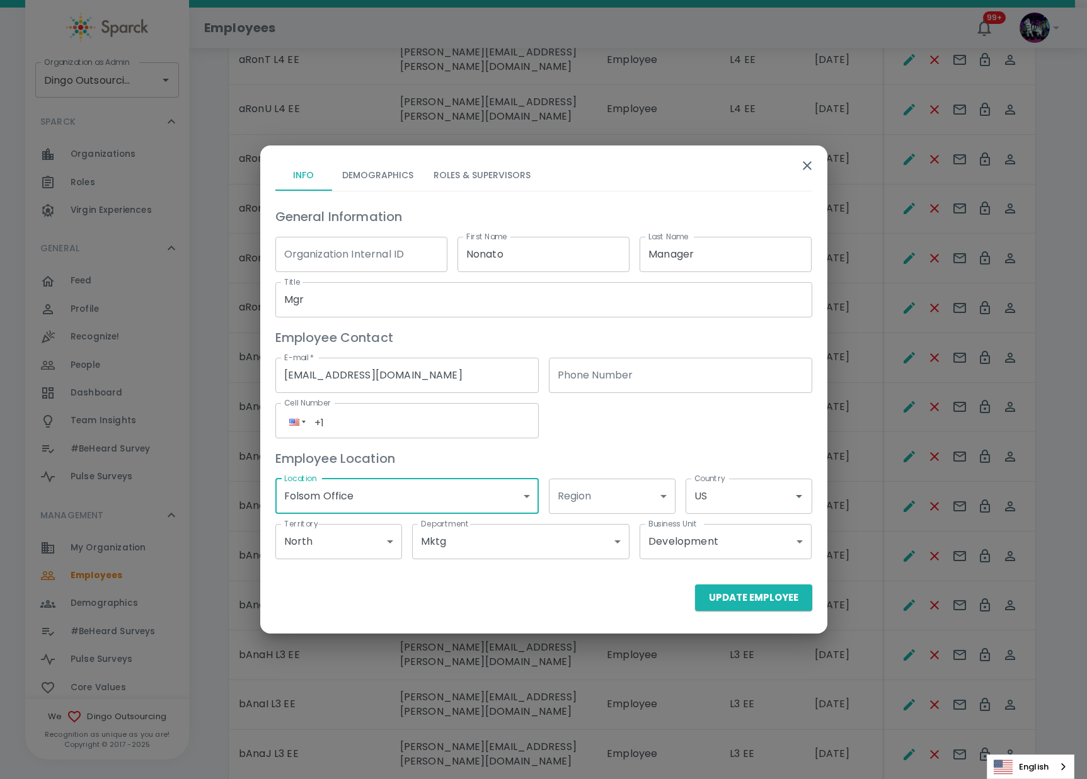
click at [618, 495] on body "Skip Navigation Employees 99+ ! Organization as Admin Dingo Outsourcing • 793 O…" at bounding box center [543, 29] width 1087 height 2366
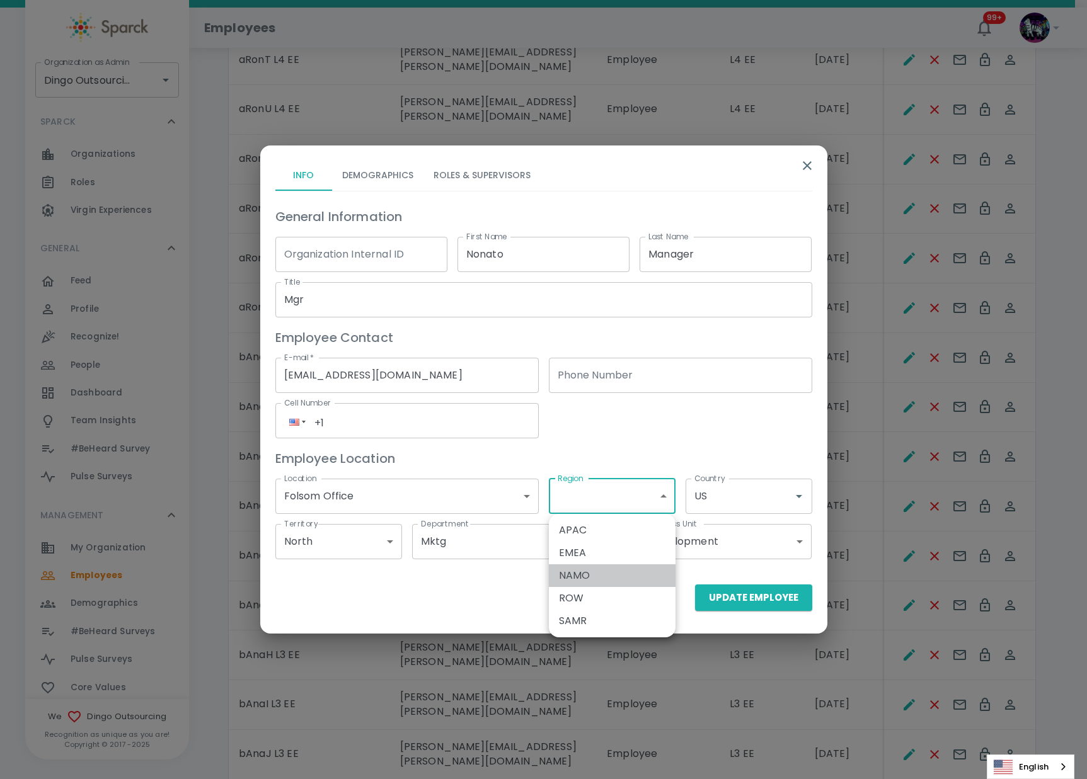
click at [605, 582] on li "NAMO" at bounding box center [612, 575] width 127 height 23
type input "1070295"
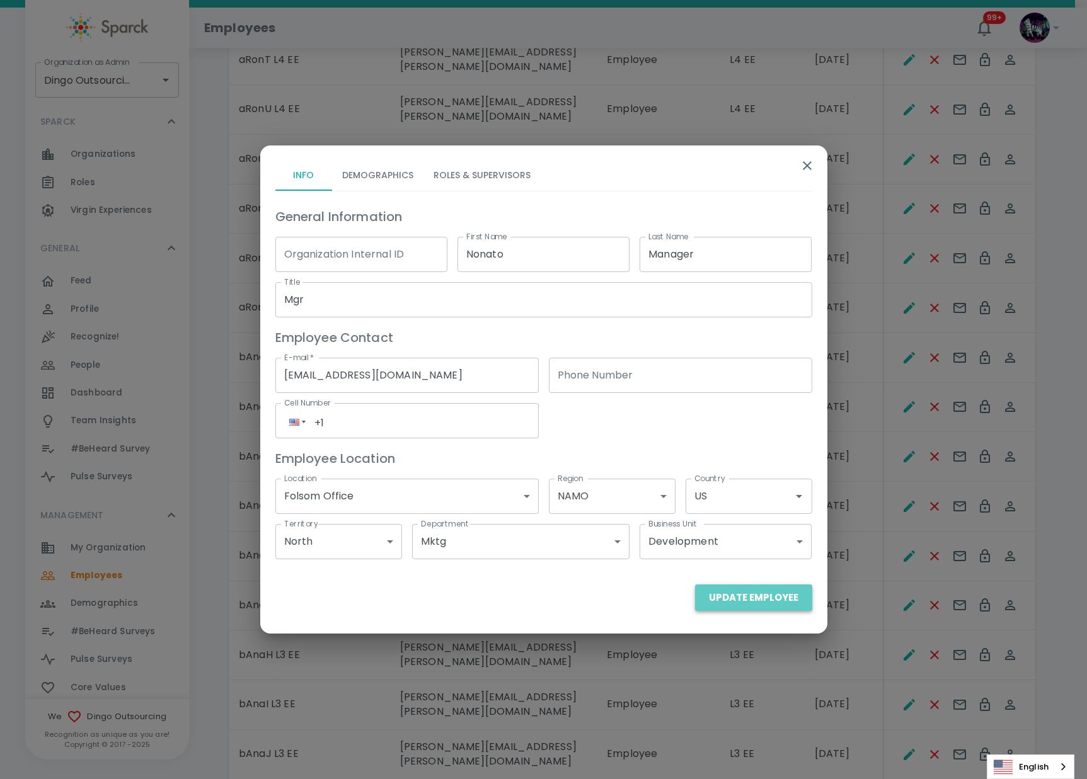
click at [762, 604] on button "Update Employee" at bounding box center [753, 598] width 117 height 26
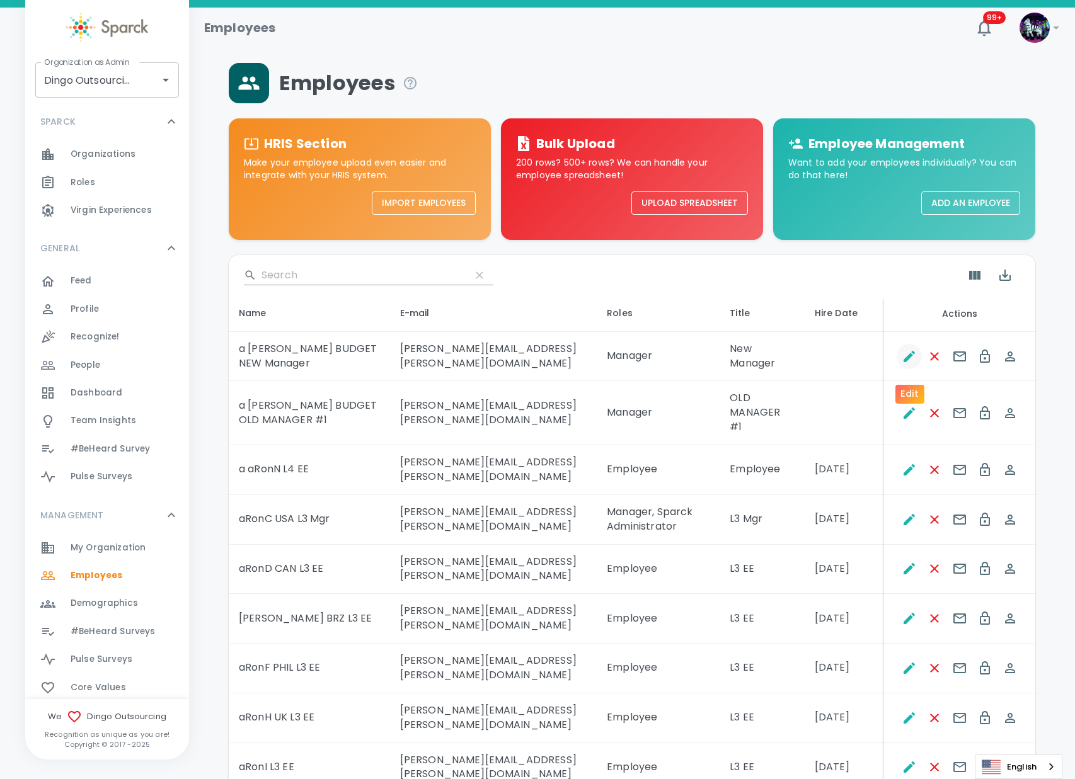
click at [910, 361] on icon "Edit" at bounding box center [908, 356] width 11 height 11
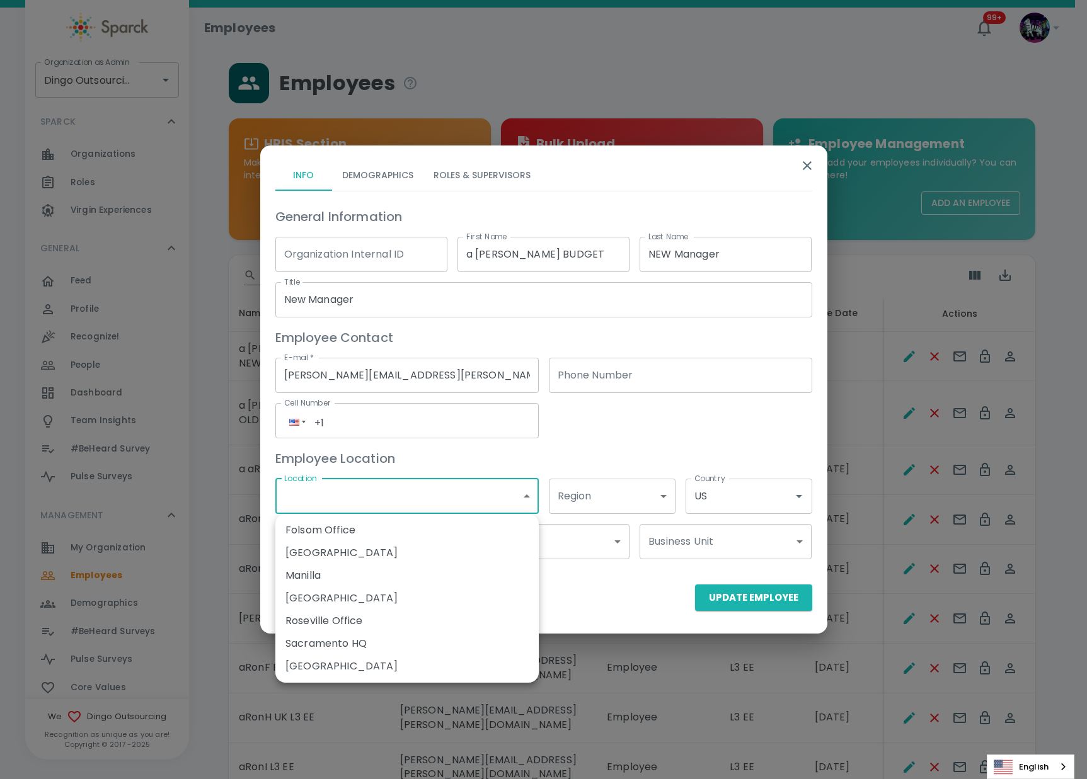
click at [338, 617] on li "Roseville Office" at bounding box center [406, 621] width 263 height 23
type input "1070855"
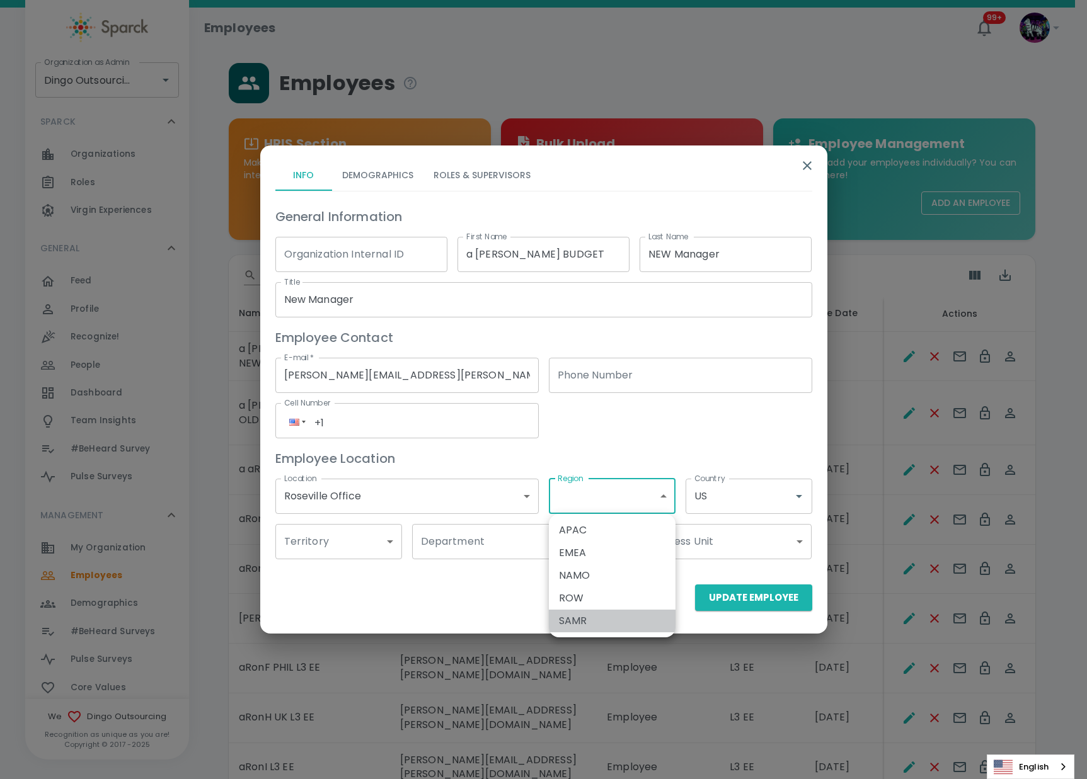
click at [581, 621] on li "SAMR" at bounding box center [612, 621] width 127 height 23
type input "1070389"
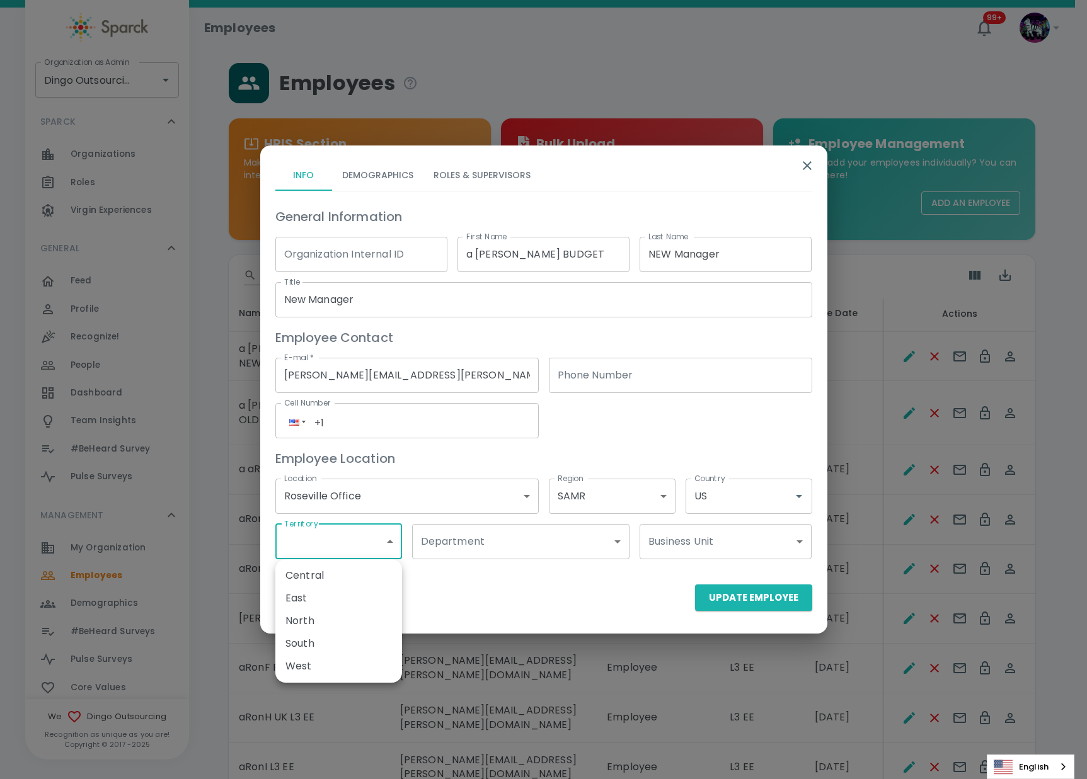
click at [321, 625] on li "North" at bounding box center [338, 621] width 127 height 23
type input "1070993"
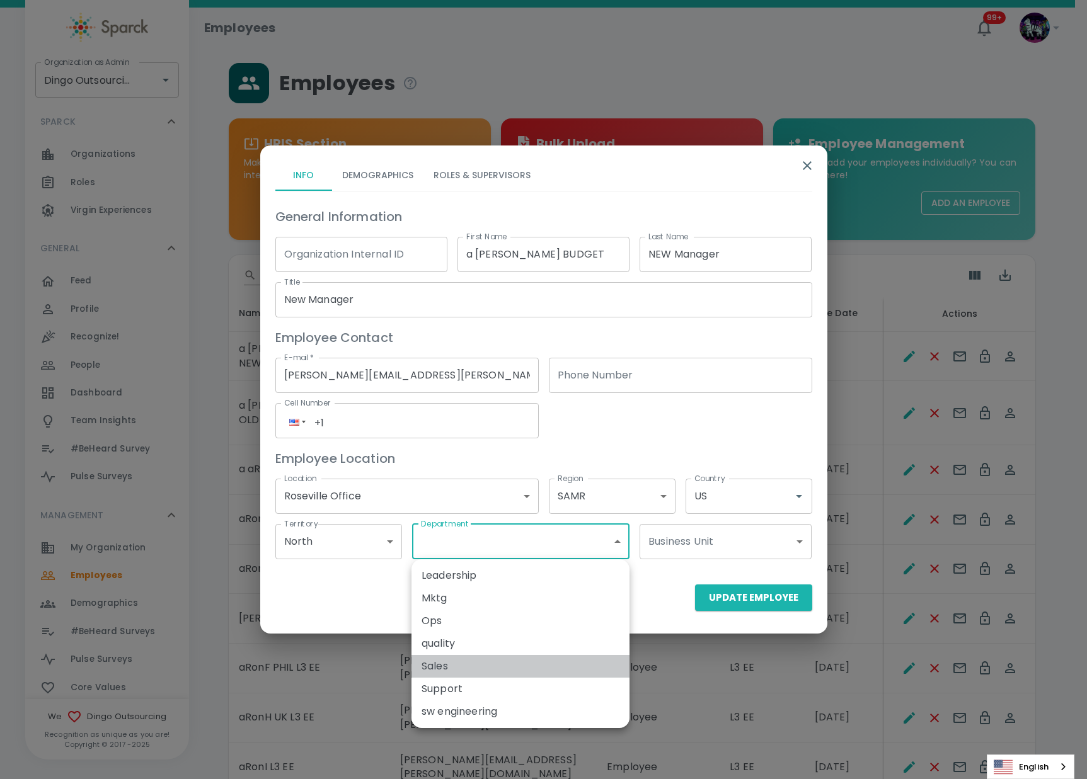
click at [447, 671] on li "Sales" at bounding box center [520, 666] width 218 height 23
type input "1070690"
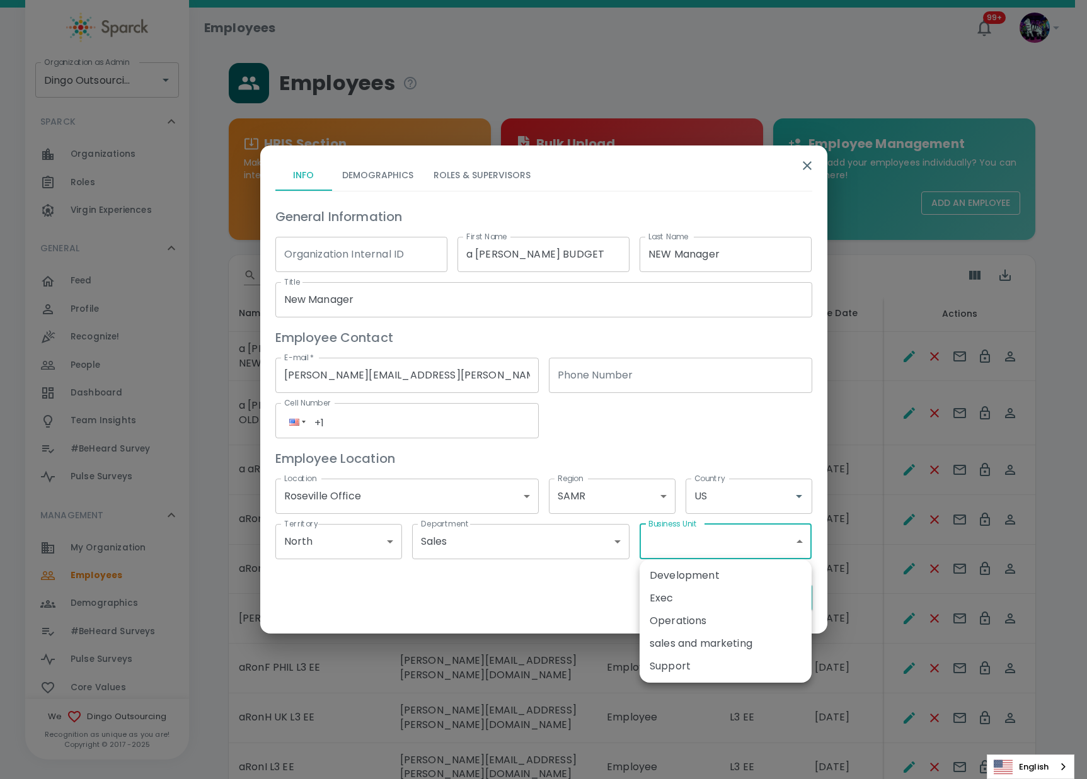
click at [668, 622] on li "Operations" at bounding box center [725, 621] width 172 height 23
type input "1070502"
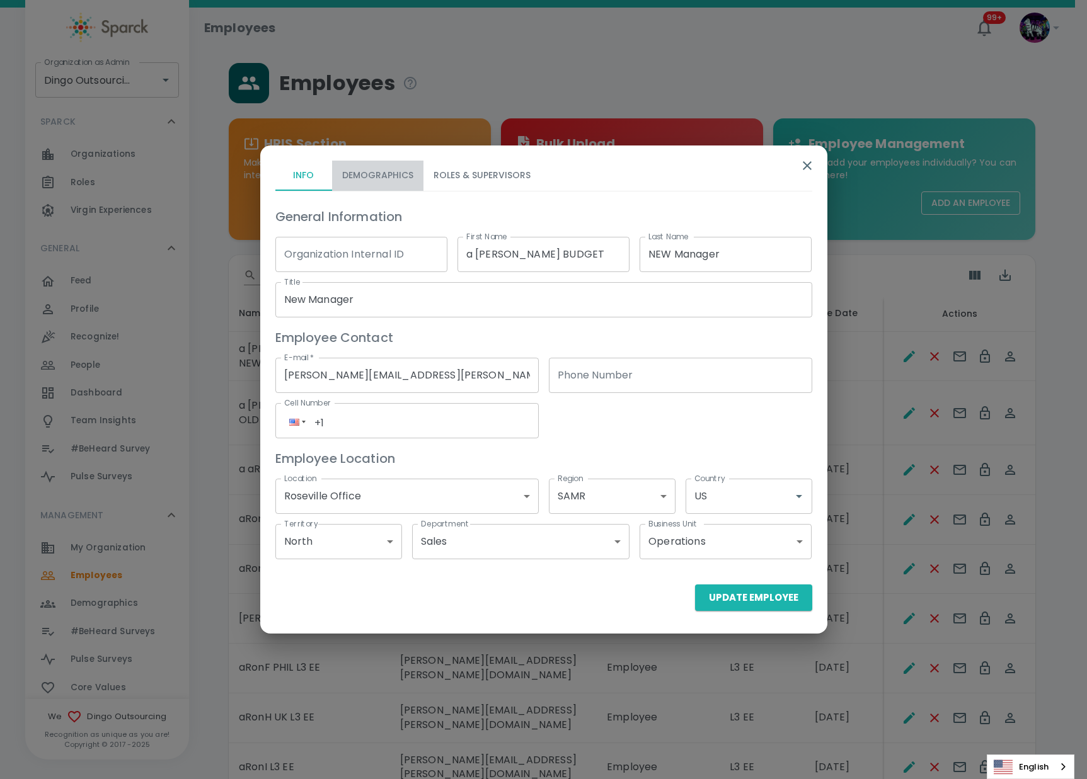
click at [403, 167] on button "Demographics" at bounding box center [377, 176] width 91 height 30
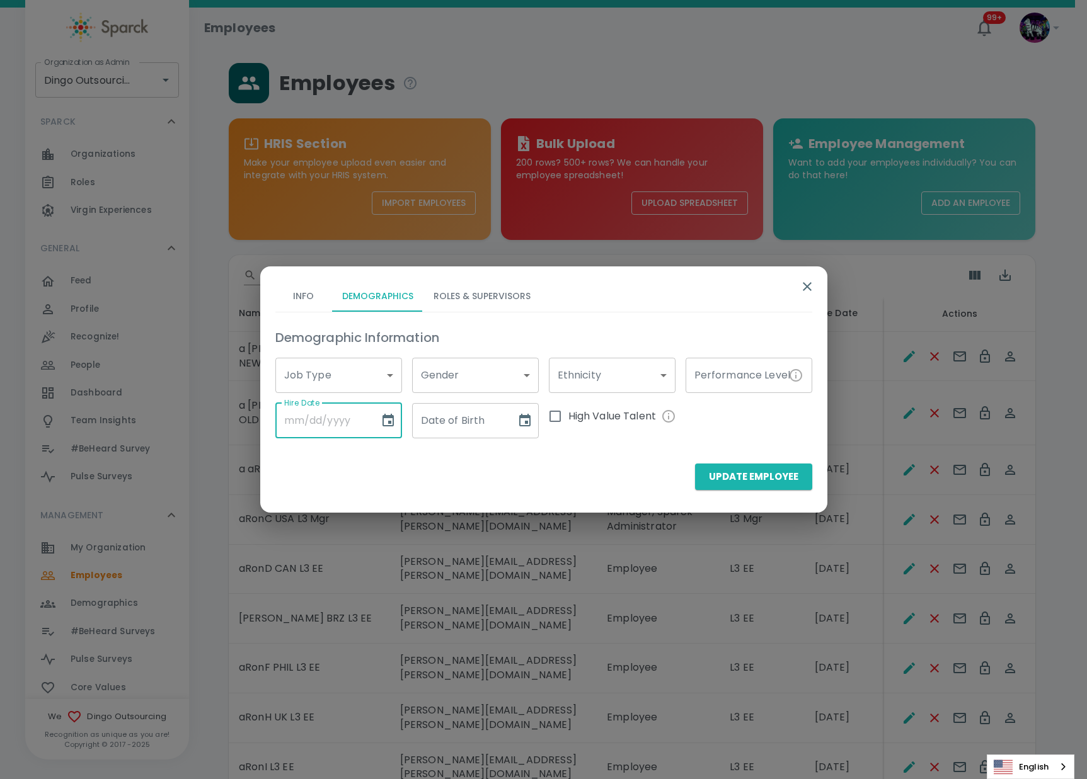
drag, startPoint x: 331, startPoint y: 404, endPoint x: 327, endPoint y: 411, distance: 7.3
click at [327, 412] on input "Hire Date" at bounding box center [322, 420] width 95 height 35
type input "[DATE]"
drag, startPoint x: 484, startPoint y: 416, endPoint x: 461, endPoint y: 430, distance: 26.3
click at [466, 426] on input "Date of Birth" at bounding box center [459, 420] width 95 height 35
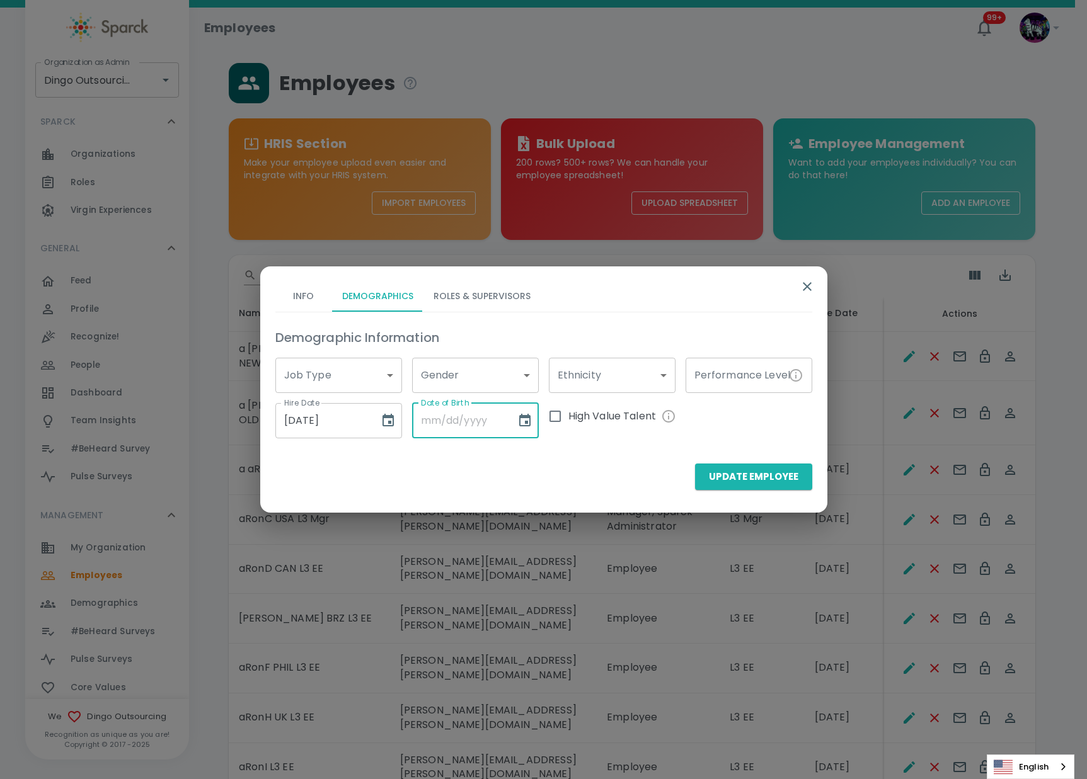
type input "[DATE]"
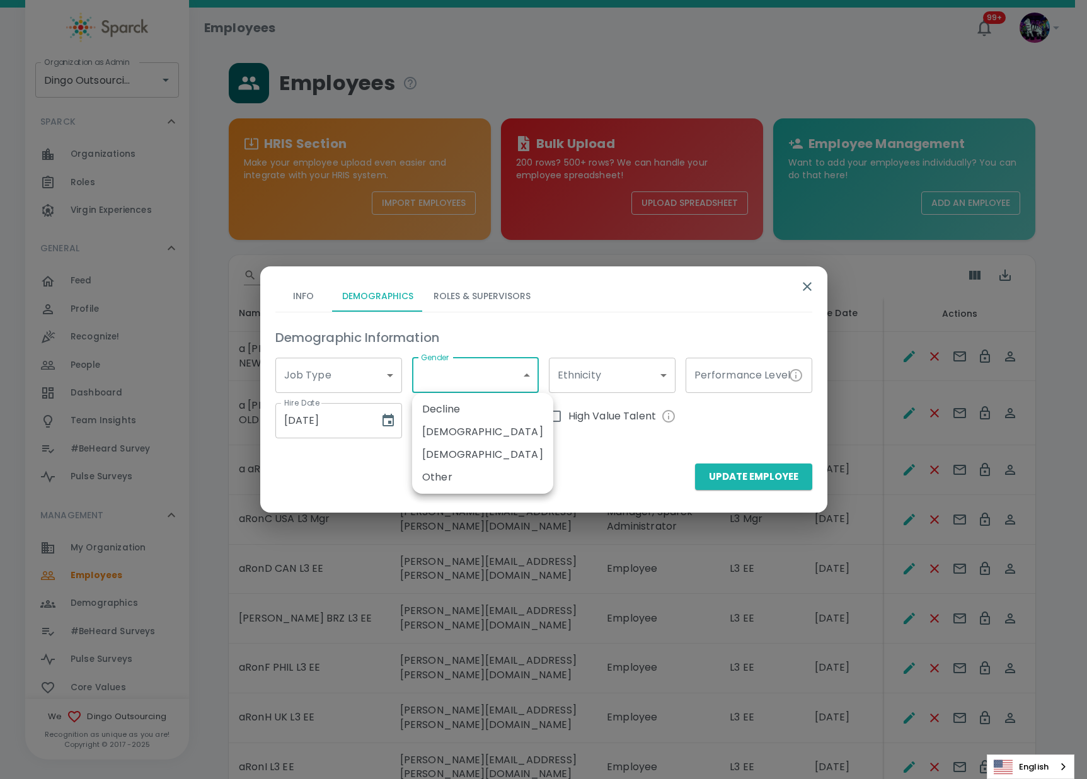
click at [469, 411] on li "Decline" at bounding box center [482, 409] width 141 height 23
type input "1070545"
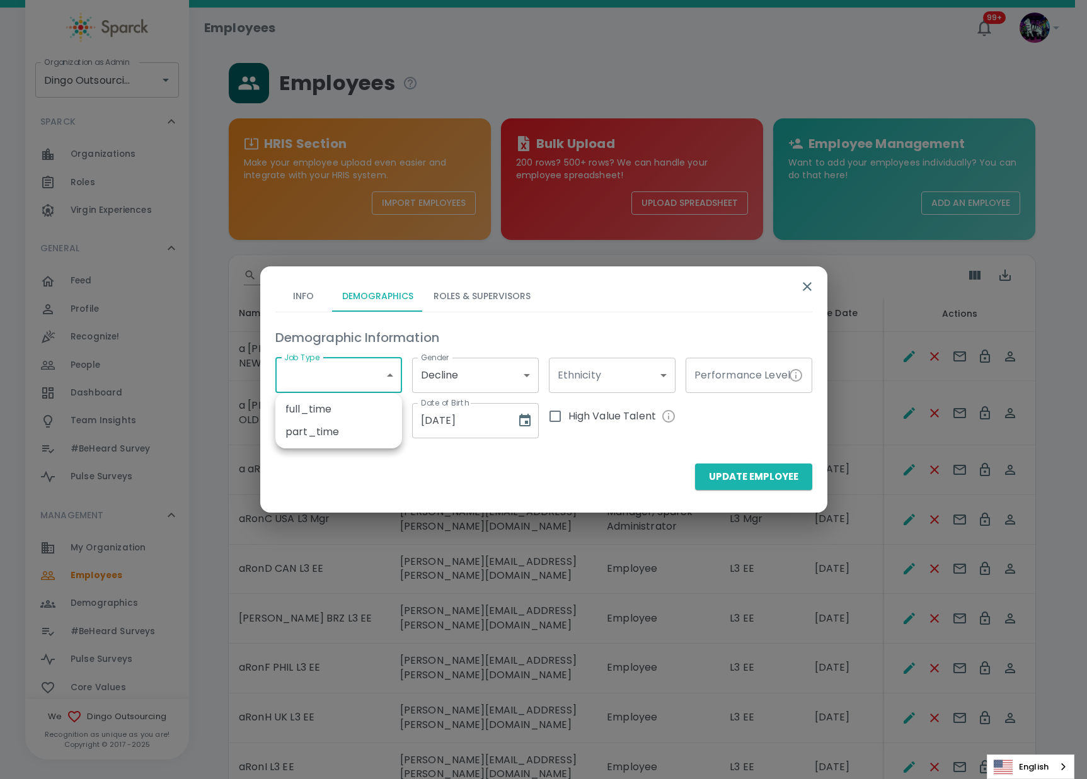
click at [324, 408] on li "full_time" at bounding box center [338, 409] width 127 height 23
type input "1070289"
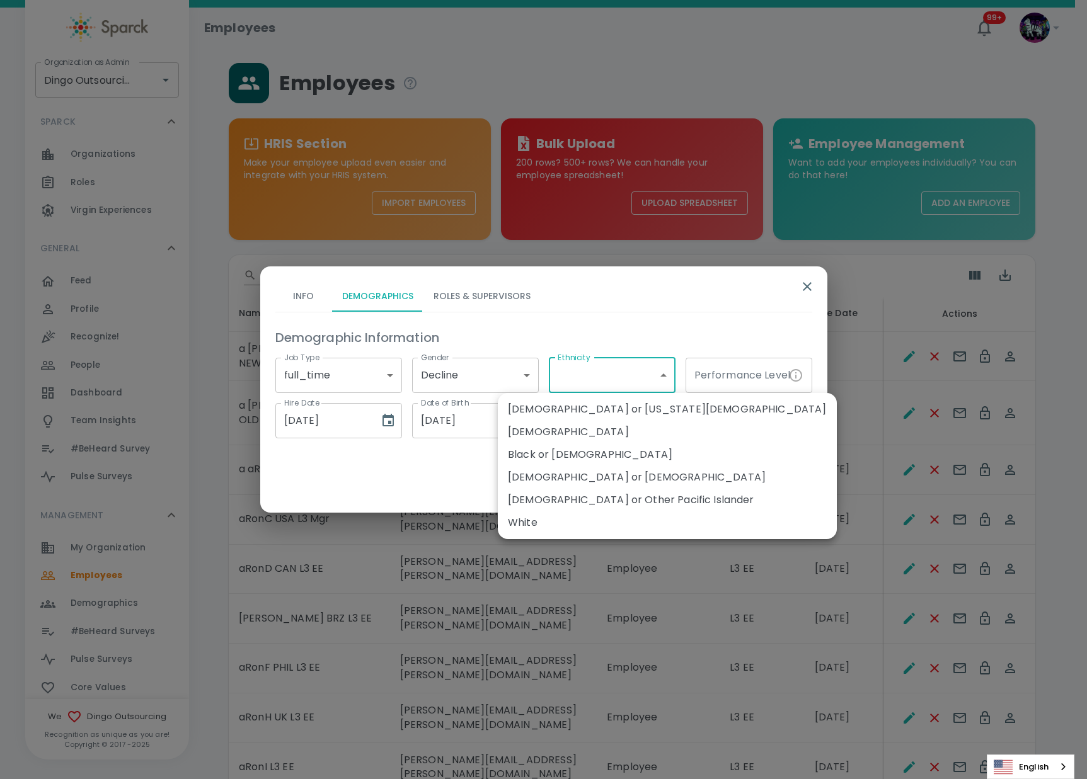
click at [602, 454] on li "Black or [DEMOGRAPHIC_DATA]" at bounding box center [667, 454] width 339 height 23
type input "1070362"
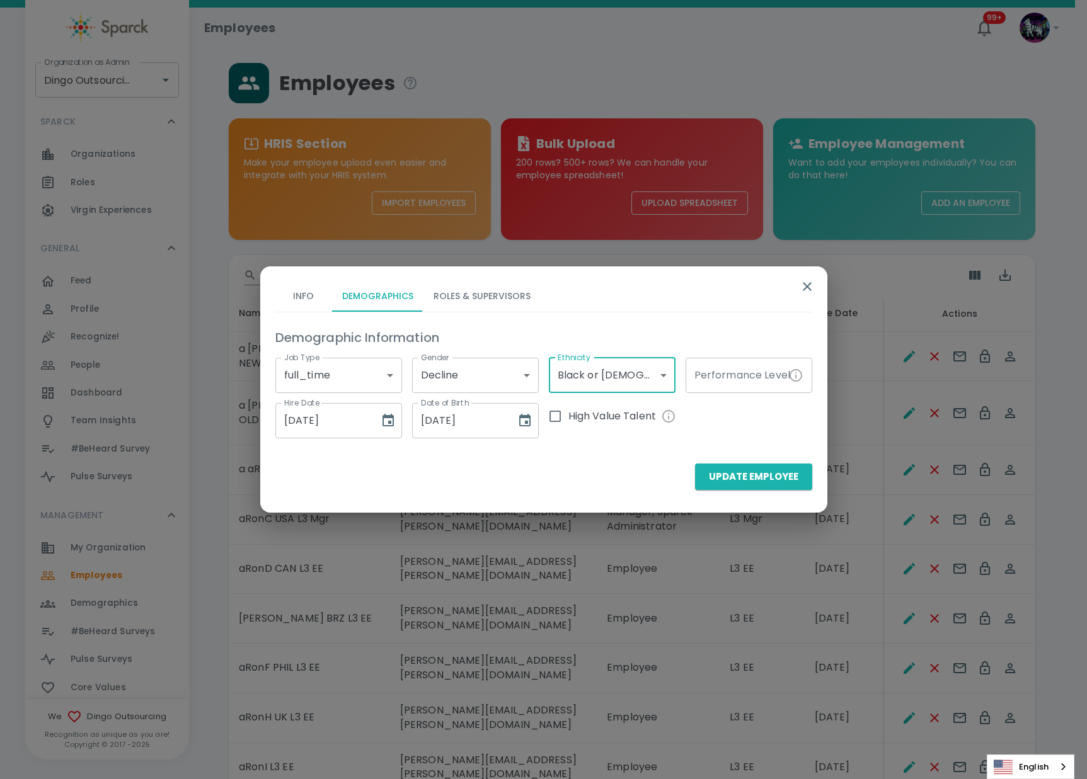
click at [752, 369] on input "Performance Level" at bounding box center [734, 375] width 98 height 35
type input "G7"
click at [557, 418] on div "High Value Talent" at bounding box center [675, 415] width 273 height 45
click at [557, 415] on input "High Value Talent" at bounding box center [555, 416] width 26 height 26
checkbox input "true"
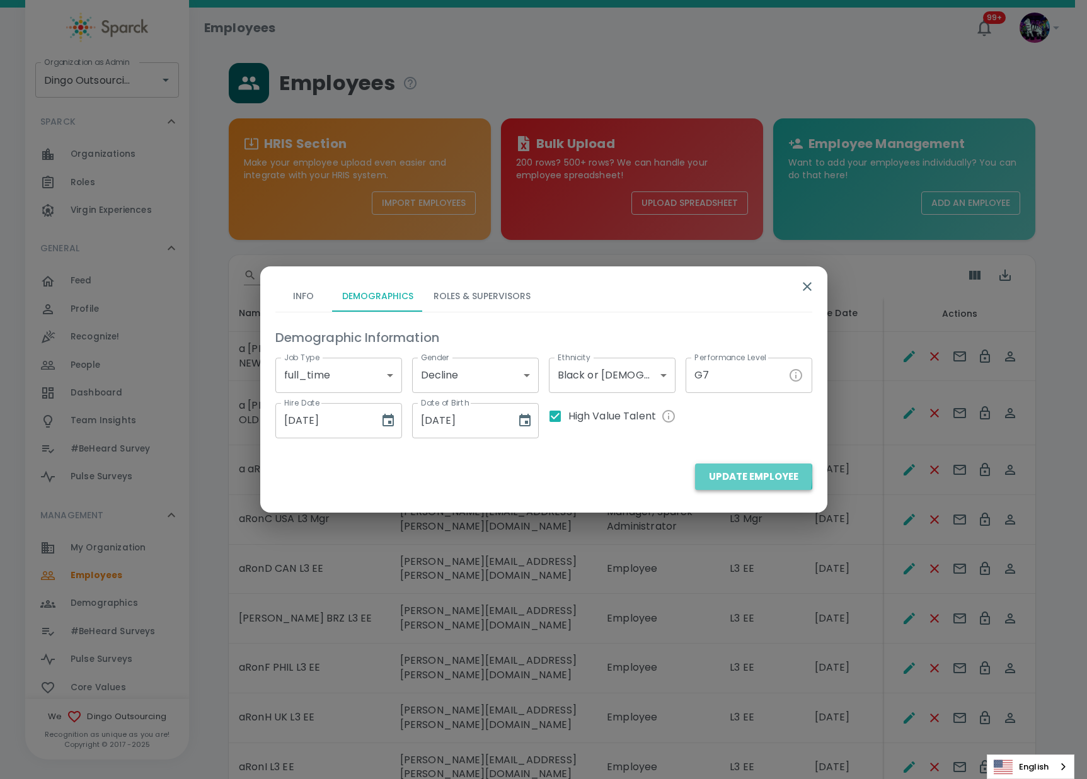
click at [719, 474] on button "Update Employee" at bounding box center [753, 477] width 117 height 26
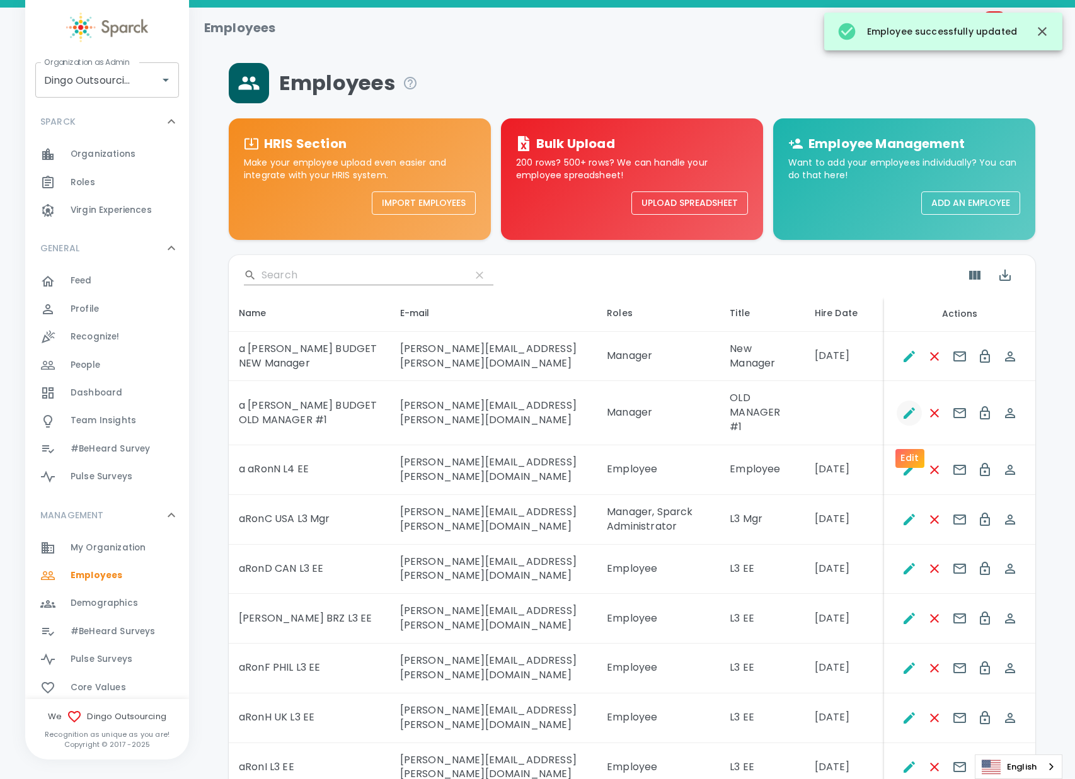
click at [913, 421] on icon "Edit" at bounding box center [908, 413] width 15 height 15
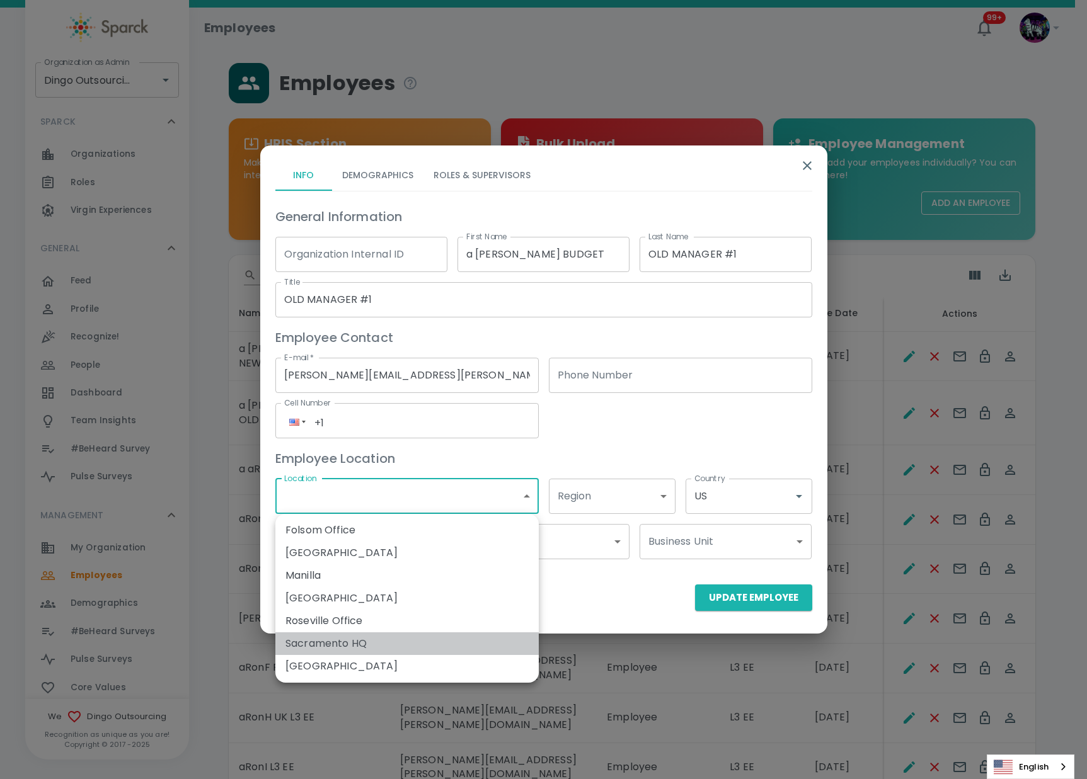
click at [399, 638] on li "Sacramento HQ" at bounding box center [406, 643] width 263 height 23
type input "1070297"
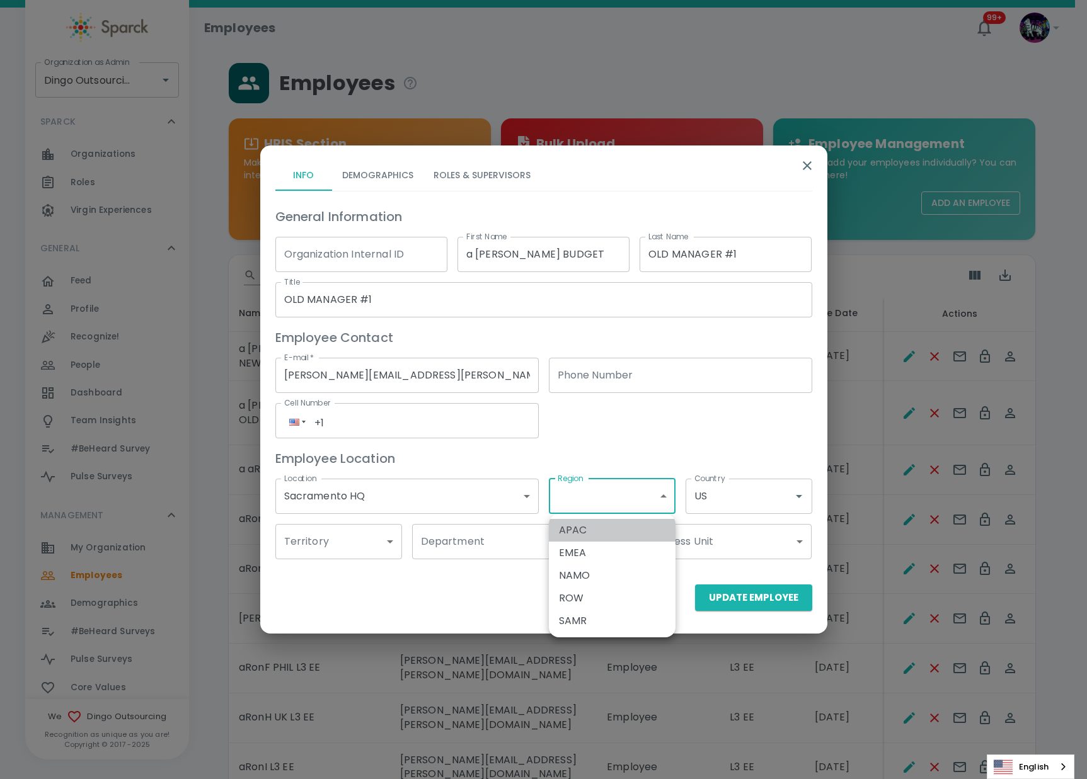
click at [601, 527] on li "APAC" at bounding box center [612, 530] width 127 height 23
type input "1070412"
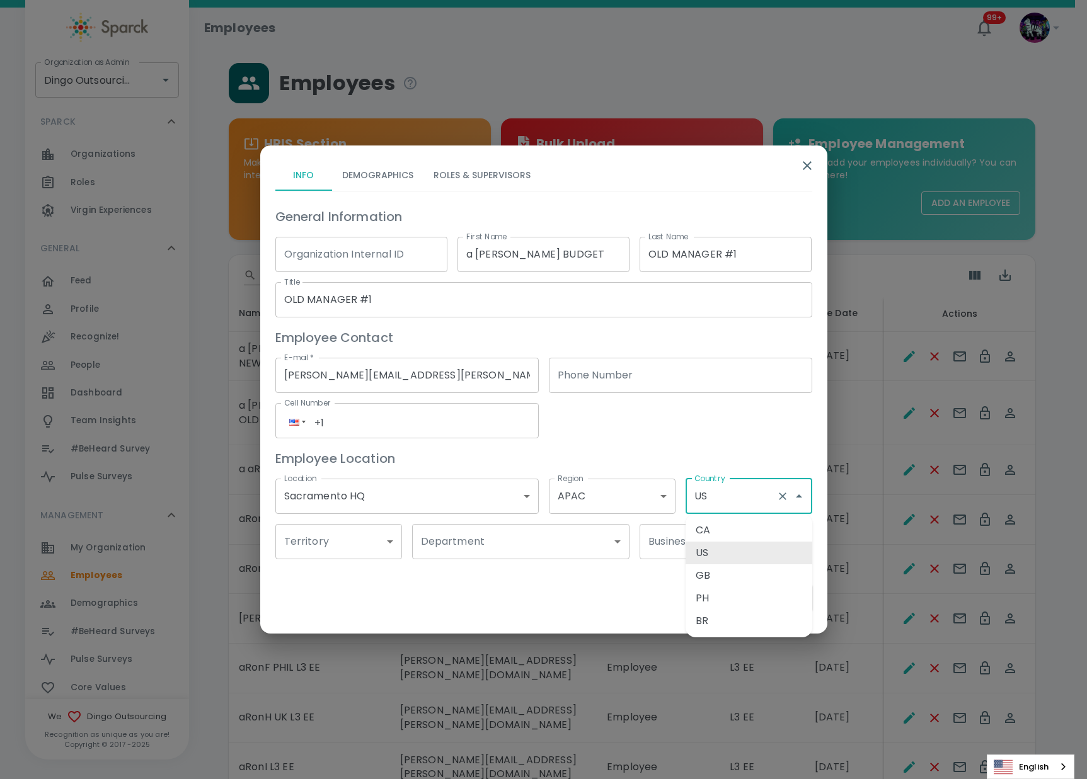
click at [731, 498] on input "US" at bounding box center [731, 496] width 80 height 24
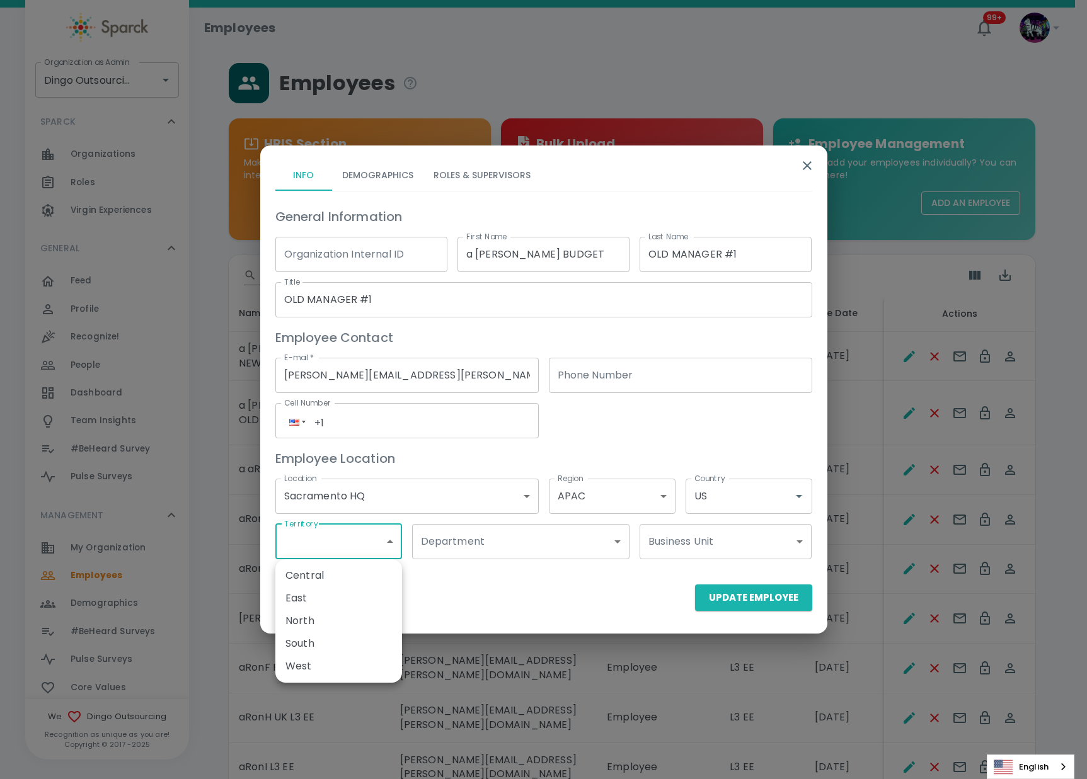
click at [323, 643] on li "South" at bounding box center [338, 643] width 127 height 23
type input "1070436"
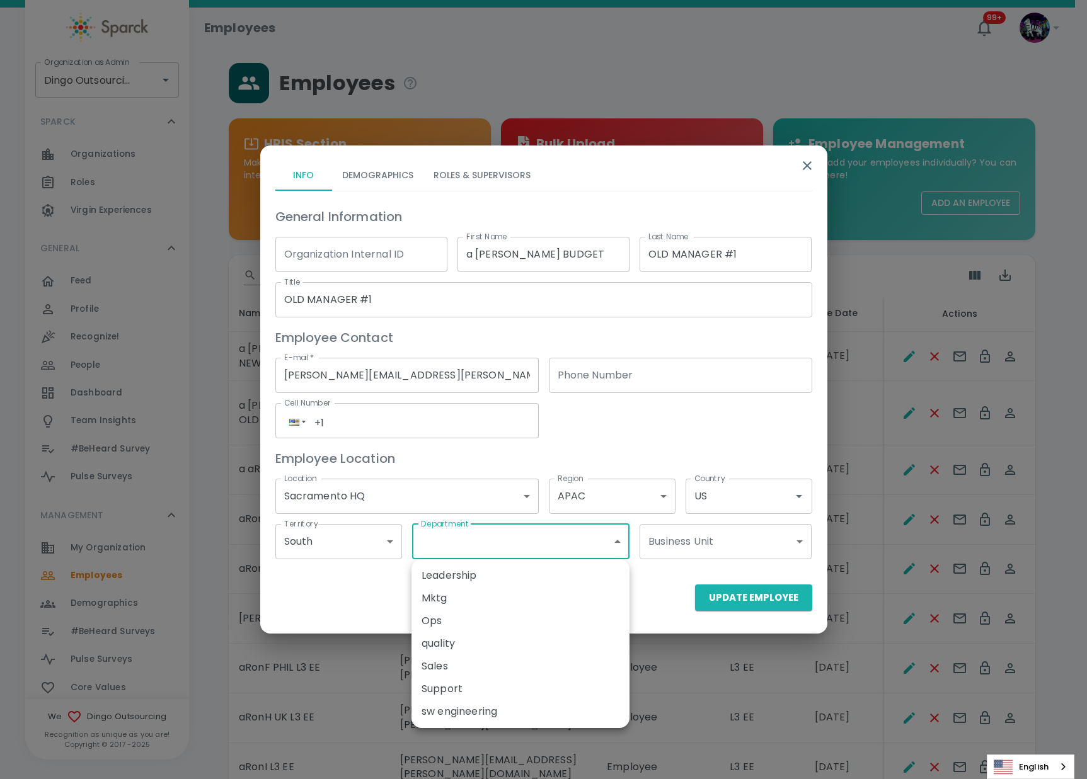
click at [452, 646] on li "quality" at bounding box center [520, 643] width 218 height 23
type input "1070434"
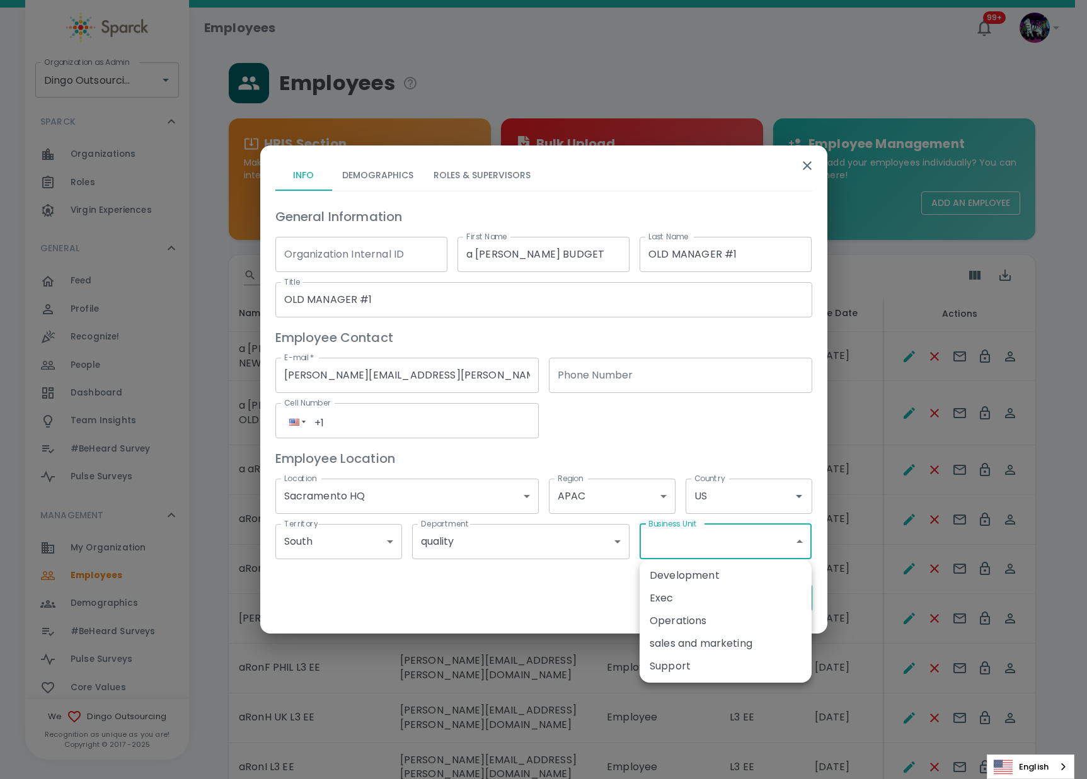
click at [667, 624] on li "Operations" at bounding box center [725, 621] width 172 height 23
type input "1070502"
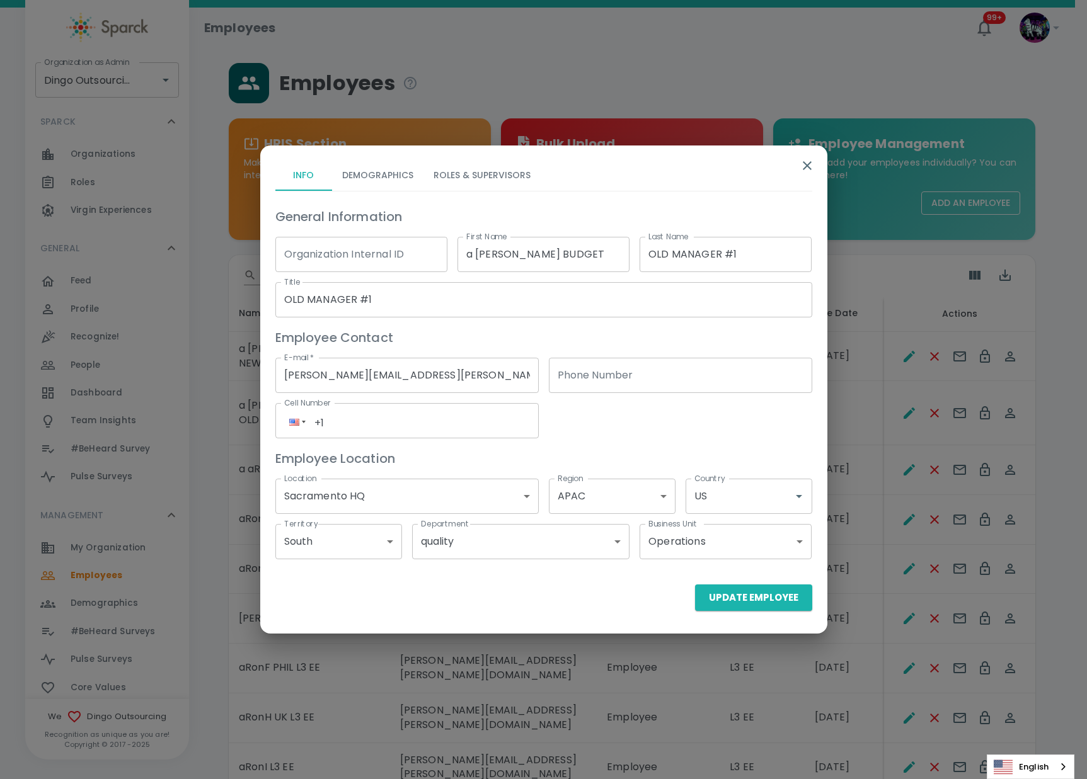
drag, startPoint x: 376, startPoint y: 157, endPoint x: 372, endPoint y: 164, distance: 8.2
click at [372, 164] on div "Info Demographics Roles & Supervisors General Information Organization Internal…" at bounding box center [538, 363] width 547 height 424
click at [370, 181] on button "Demographics" at bounding box center [377, 176] width 91 height 30
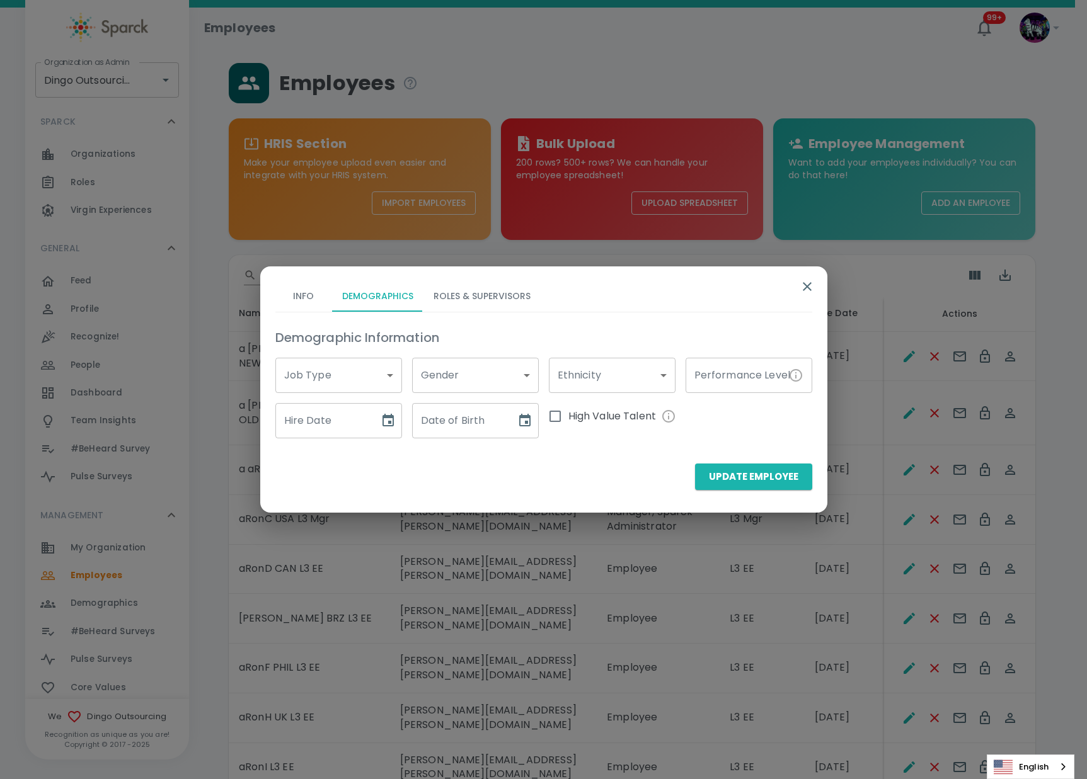
click at [346, 433] on input "Hire Date" at bounding box center [322, 420] width 95 height 35
type input "[DATE]"
click at [508, 432] on div "Date of Birth" at bounding box center [475, 420] width 127 height 35
click at [537, 433] on div "Demographic Information Job Type ​ Job Type Gender ​ Gender Ethnicity ​ Ethnici…" at bounding box center [538, 378] width 547 height 121
click at [526, 425] on icon "Choose date" at bounding box center [524, 420] width 11 height 13
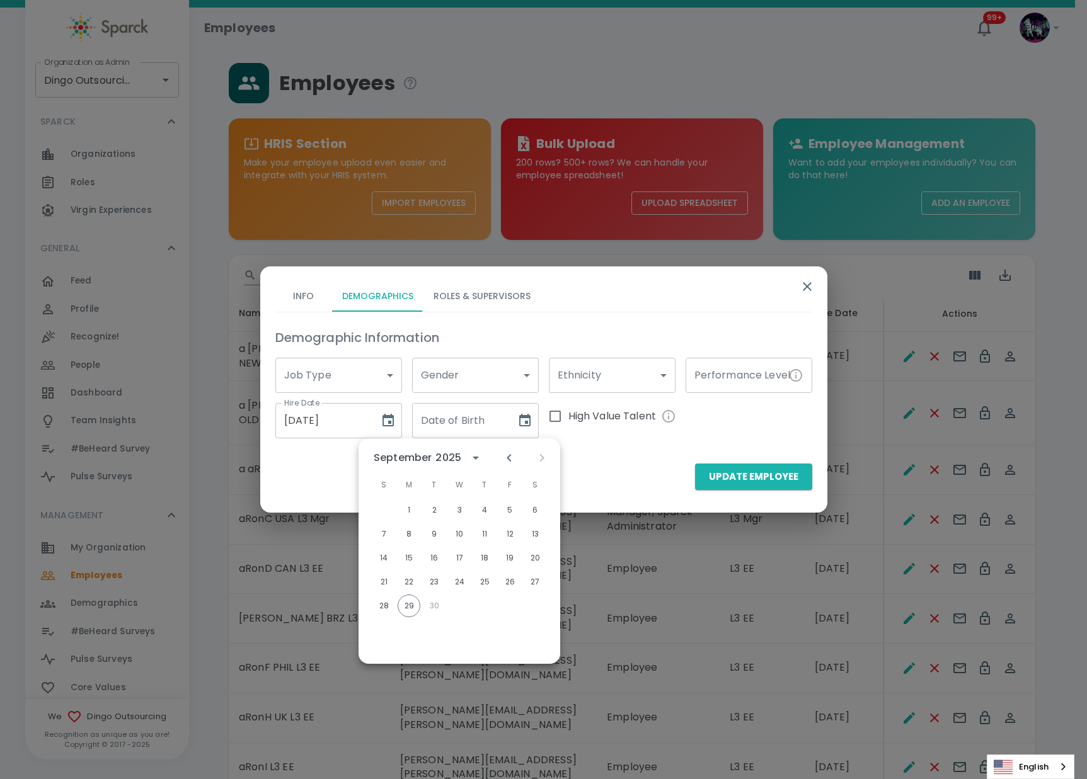
drag, startPoint x: 498, startPoint y: 421, endPoint x: 489, endPoint y: 422, distance: 8.9
click at [495, 421] on div "Date of Birth" at bounding box center [475, 420] width 127 height 35
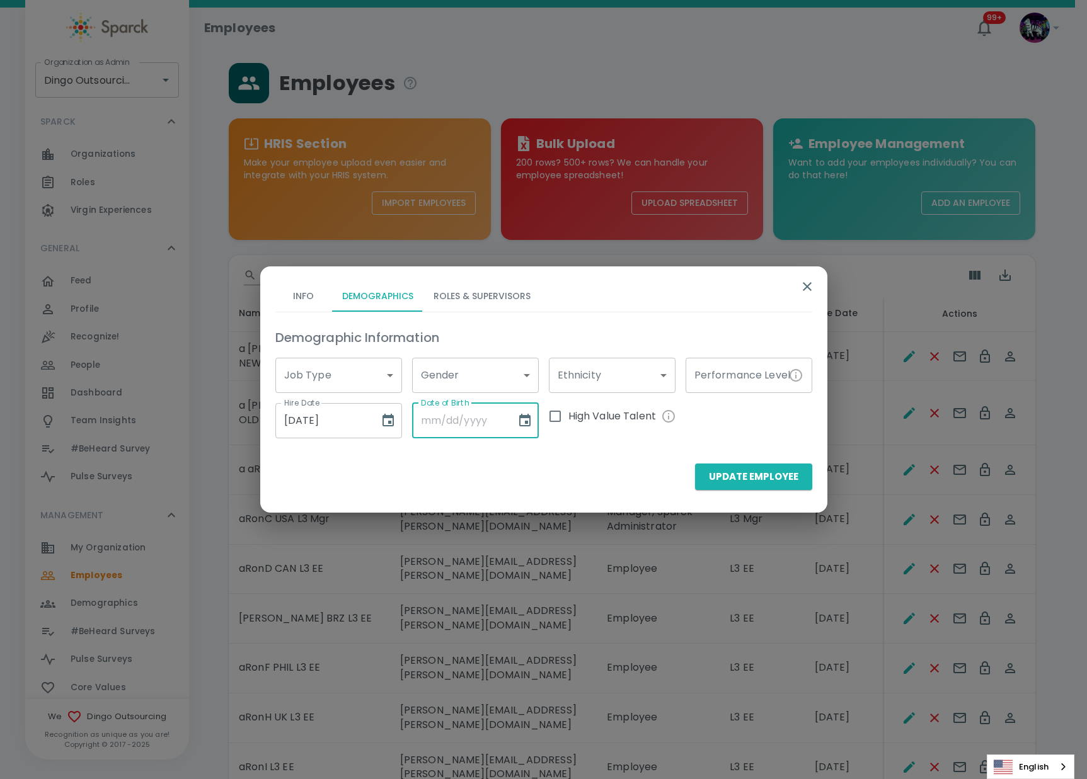
drag, startPoint x: 413, startPoint y: 428, endPoint x: 421, endPoint y: 428, distance: 8.8
click at [421, 428] on input "Date of Birth" at bounding box center [459, 420] width 95 height 35
type input "[DATE]"
drag, startPoint x: 536, startPoint y: 405, endPoint x: 557, endPoint y: 416, distance: 23.7
click at [545, 410] on div "Demographic Information Job Type ​ Job Type Gender ​ Gender Ethnicity ​ Ethnici…" at bounding box center [538, 378] width 547 height 121
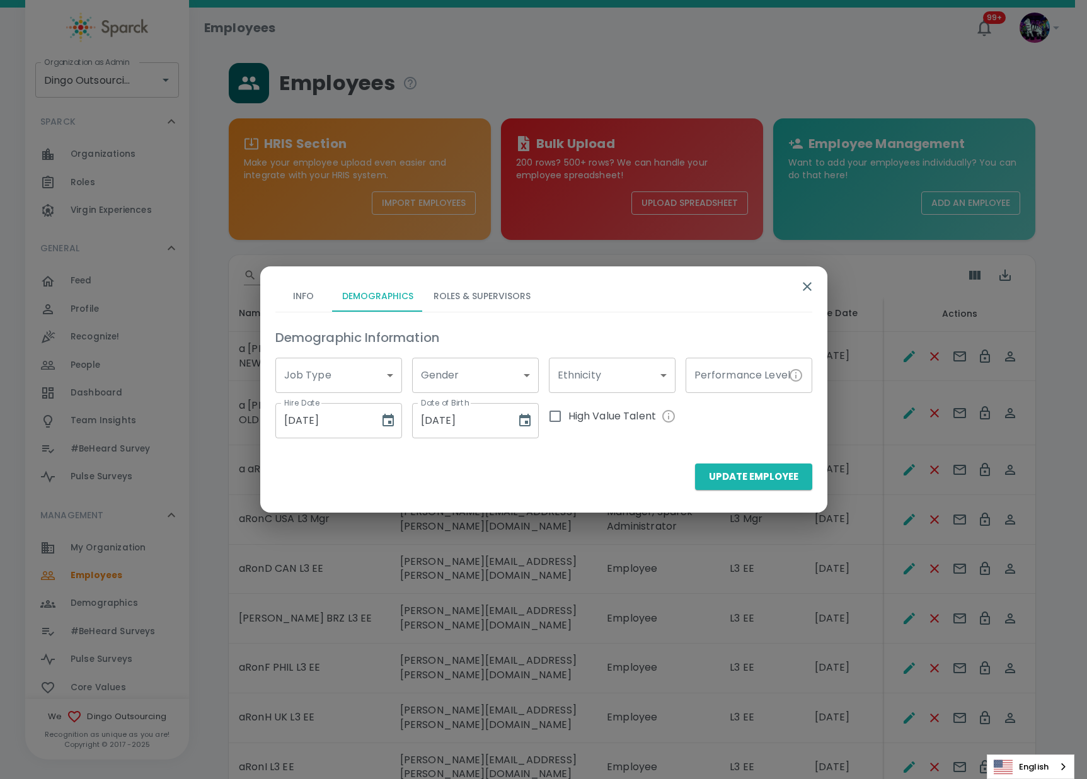
click at [558, 416] on input "High Value Talent" at bounding box center [555, 416] width 26 height 26
checkbox input "true"
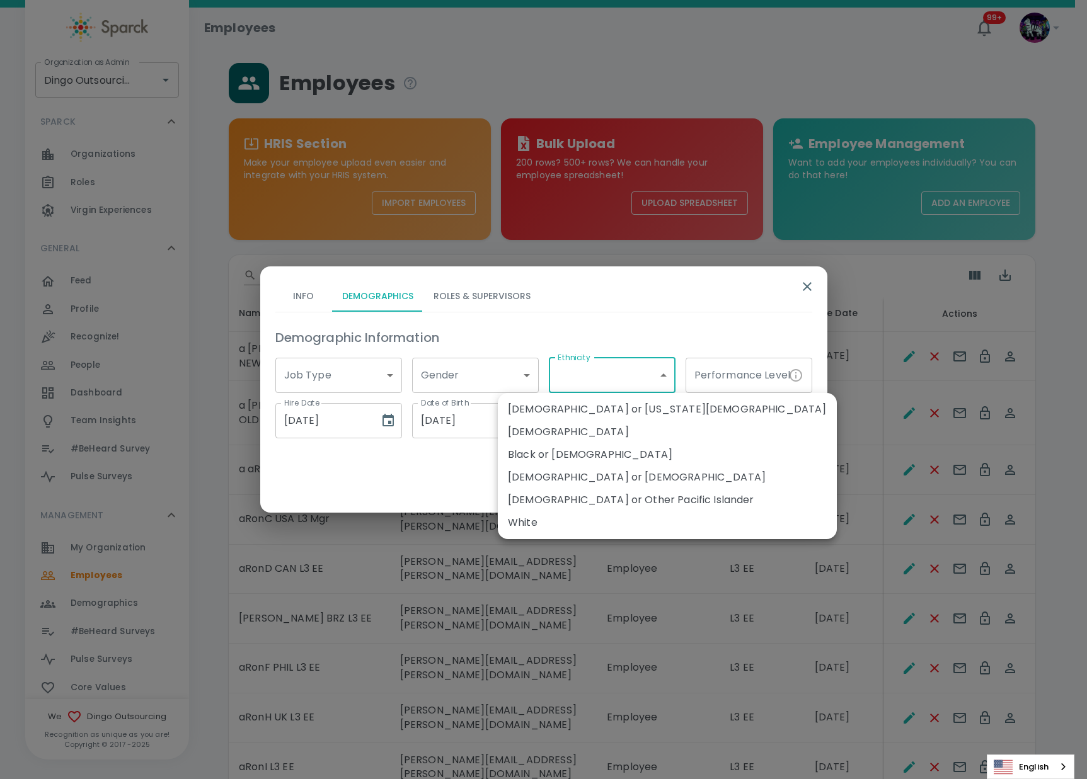
click at [568, 448] on li "Black or [DEMOGRAPHIC_DATA]" at bounding box center [667, 454] width 339 height 23
type input "1070362"
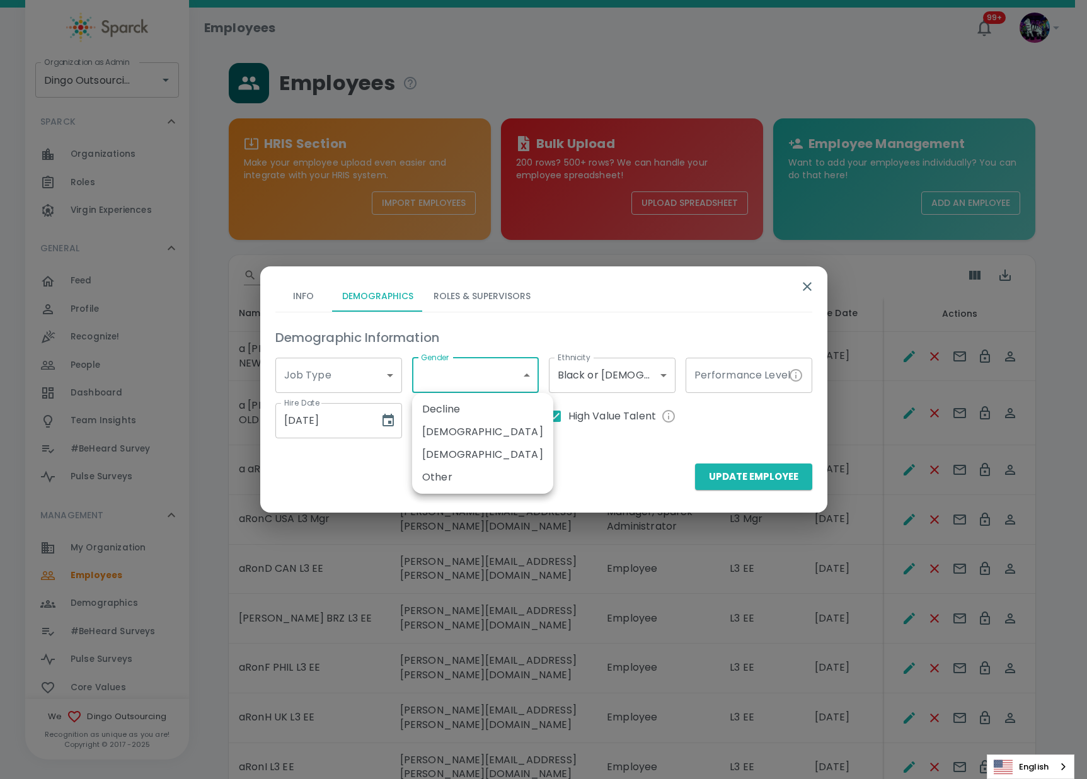
click at [445, 454] on li "[DEMOGRAPHIC_DATA]" at bounding box center [482, 454] width 141 height 23
type input "1070290"
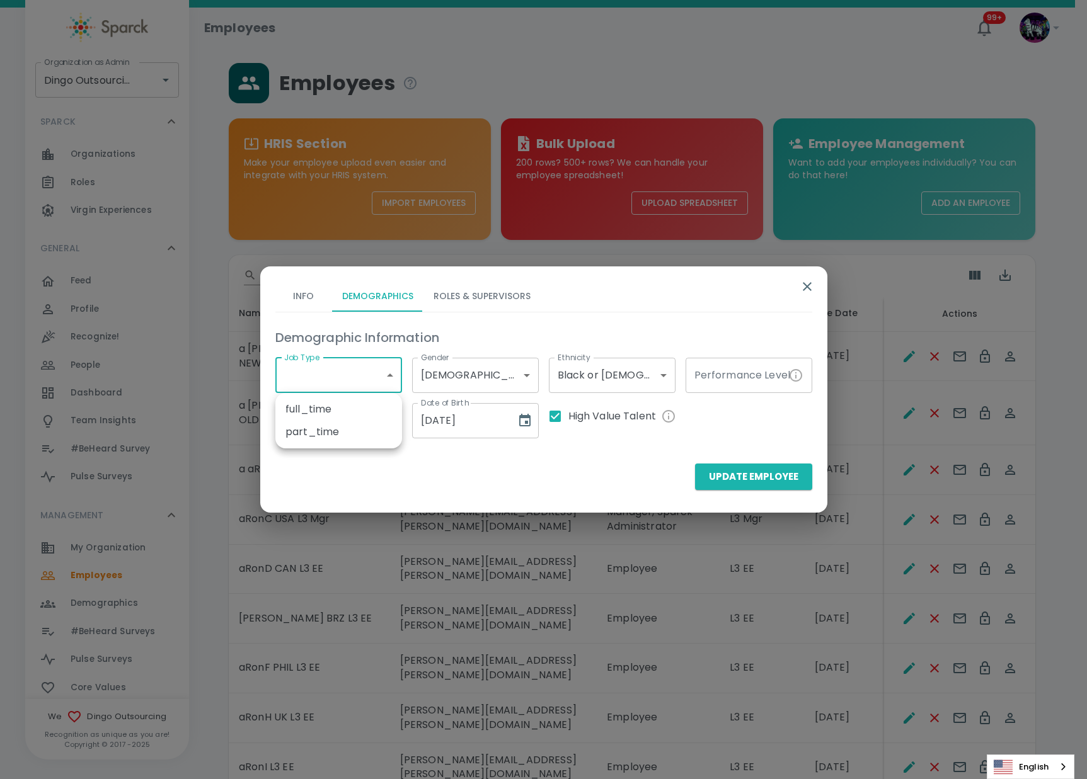
click at [313, 428] on li "part_time" at bounding box center [338, 432] width 127 height 23
type input "1070288"
click at [714, 382] on input "Performance Level" at bounding box center [734, 375] width 98 height 35
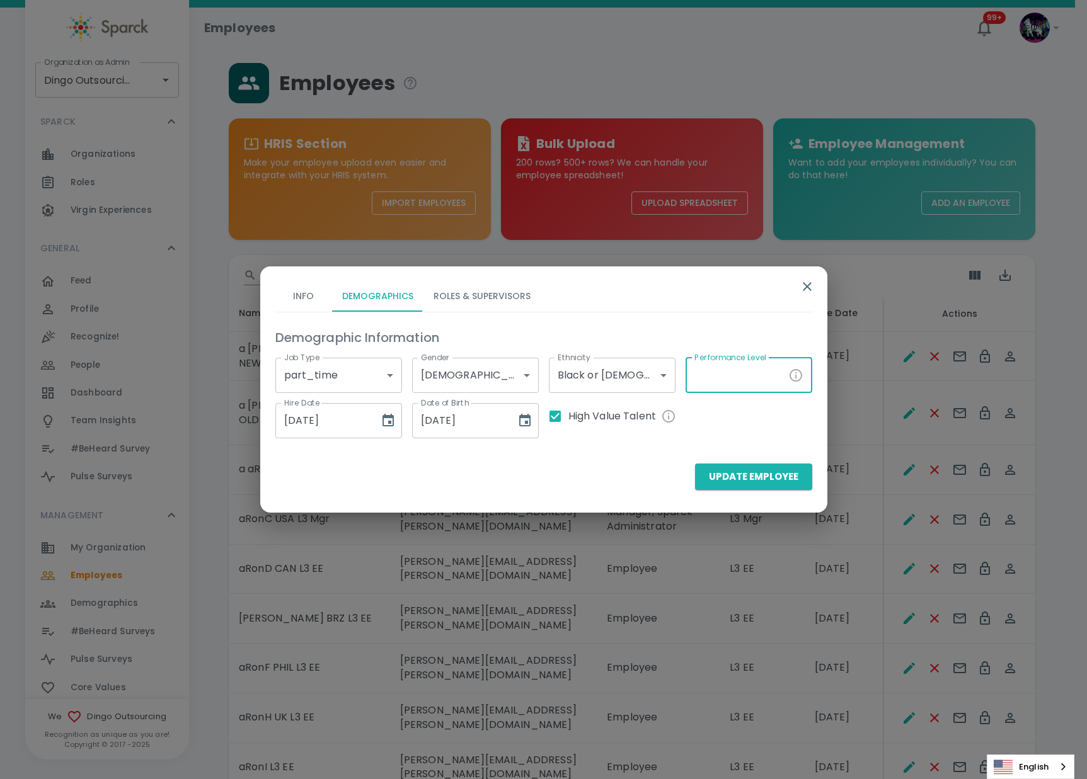
type input "G9"
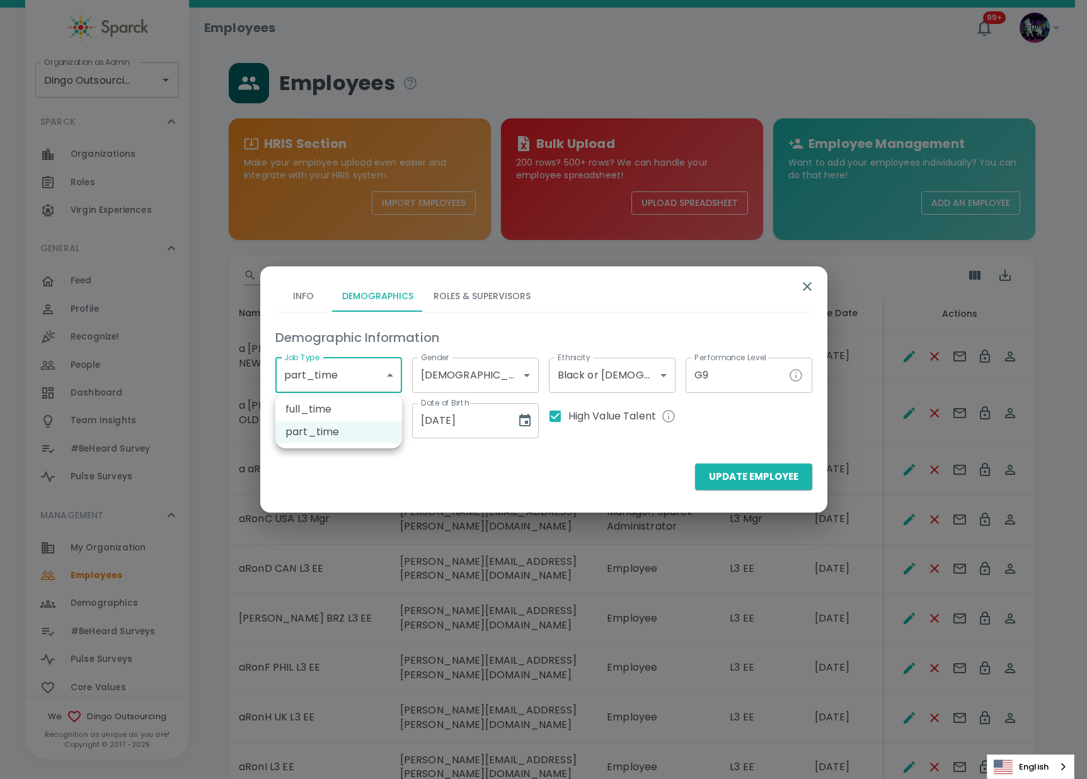
click at [330, 409] on li "full_time" at bounding box center [338, 409] width 127 height 23
type input "1070289"
click at [504, 294] on button "Roles & Supervisors" at bounding box center [481, 297] width 117 height 30
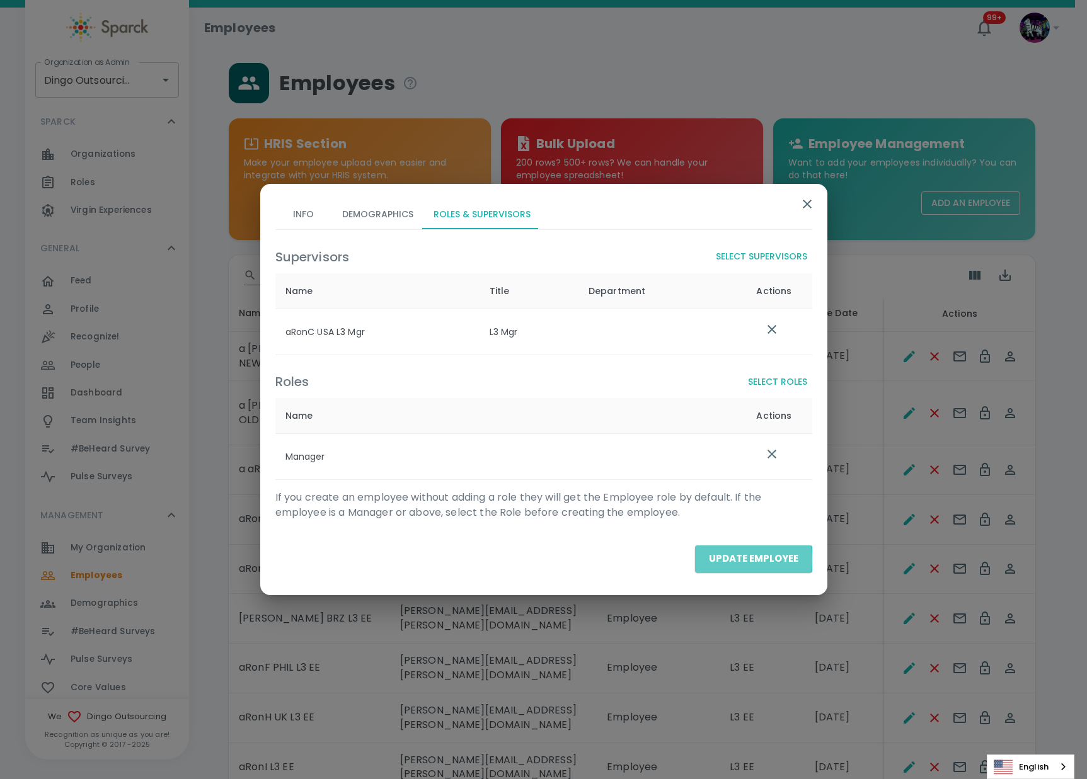
click at [735, 561] on button "Update Employee" at bounding box center [753, 559] width 117 height 26
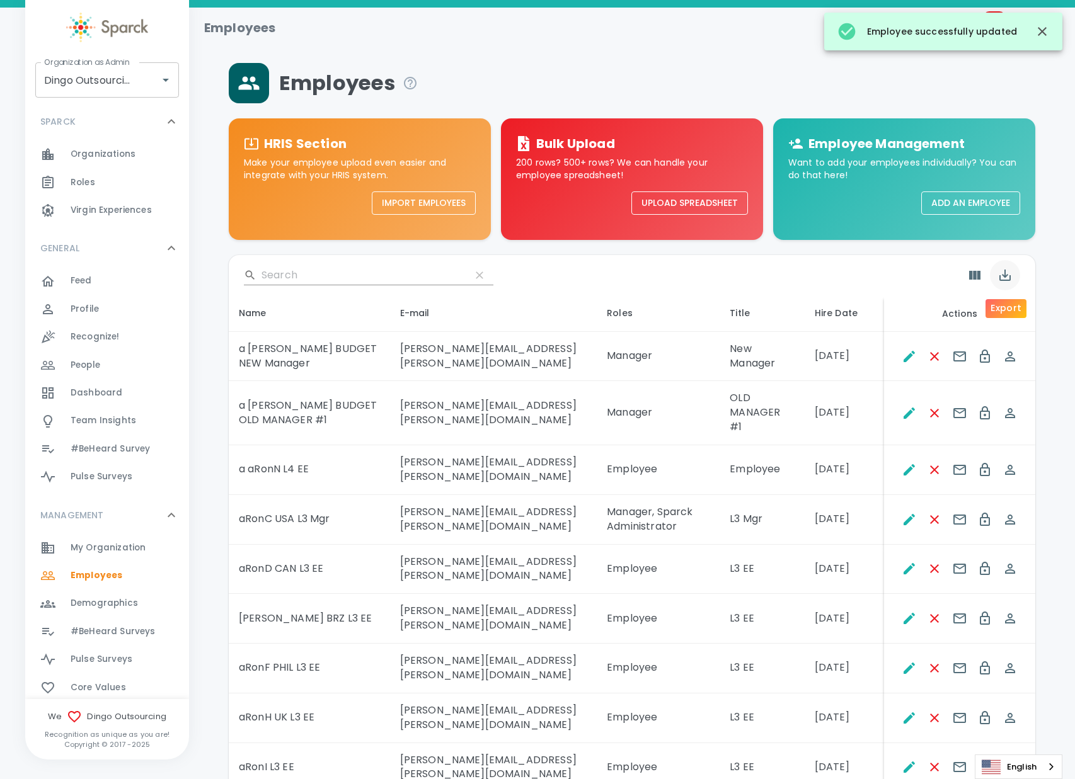
click at [1003, 279] on icon "Export" at bounding box center [1004, 275] width 11 height 11
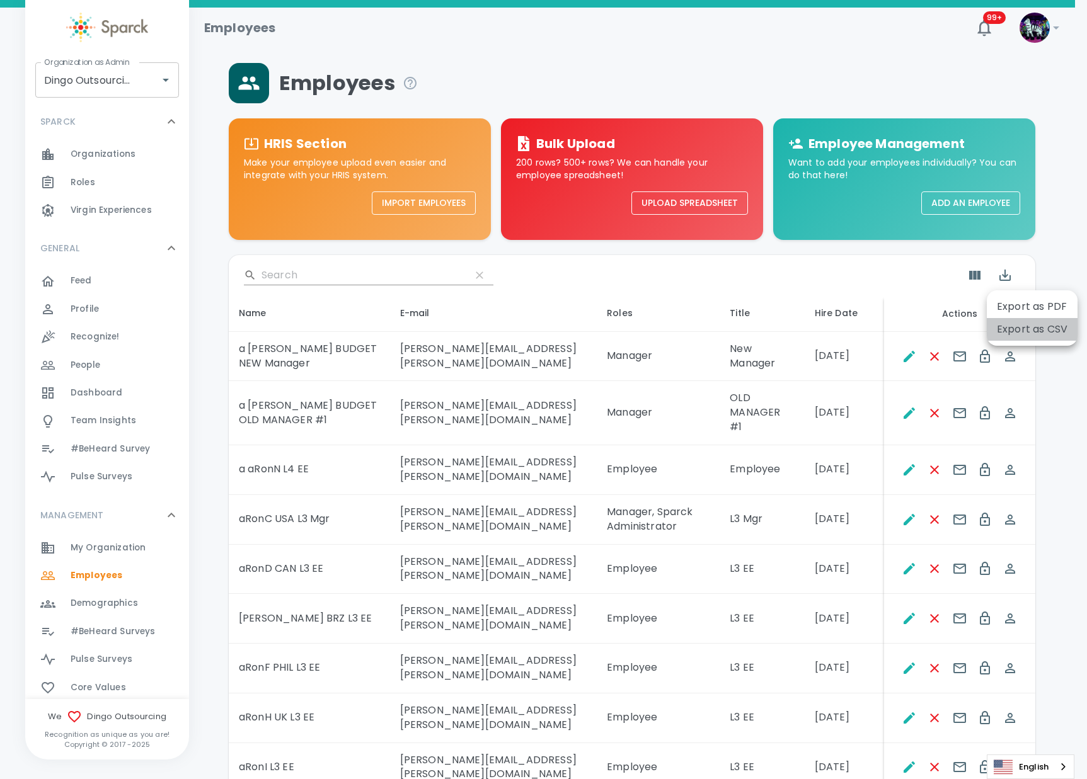
click at [1038, 324] on li "Export as CSV" at bounding box center [1032, 329] width 91 height 23
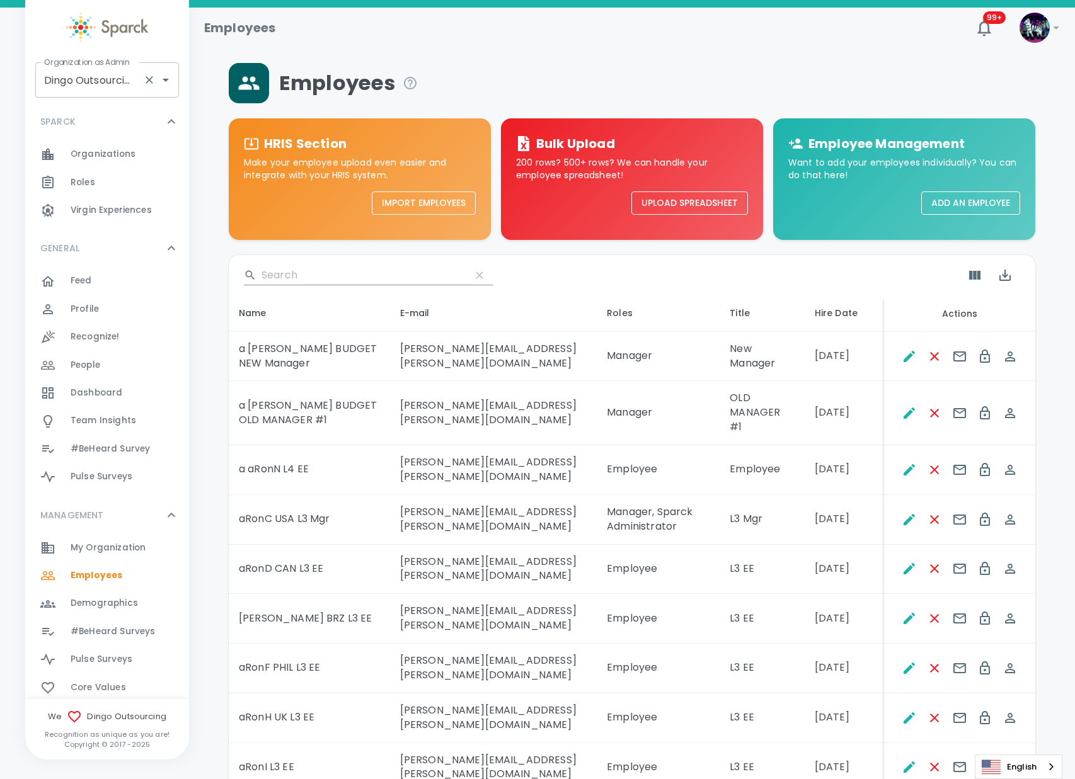
click at [106, 86] on input "Dingo Outsourcing • 793" at bounding box center [89, 80] width 97 height 24
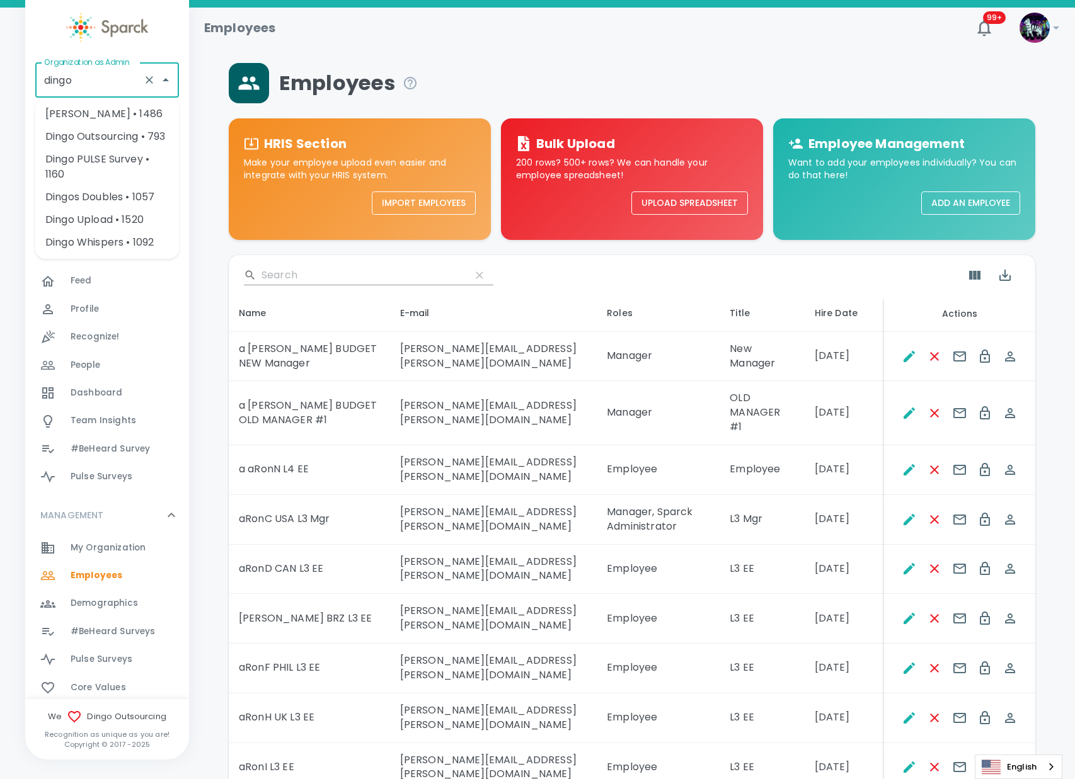
click at [120, 219] on li "Dingo Upload • 1520" at bounding box center [107, 220] width 144 height 23
type input "Dingo Upload • 1520"
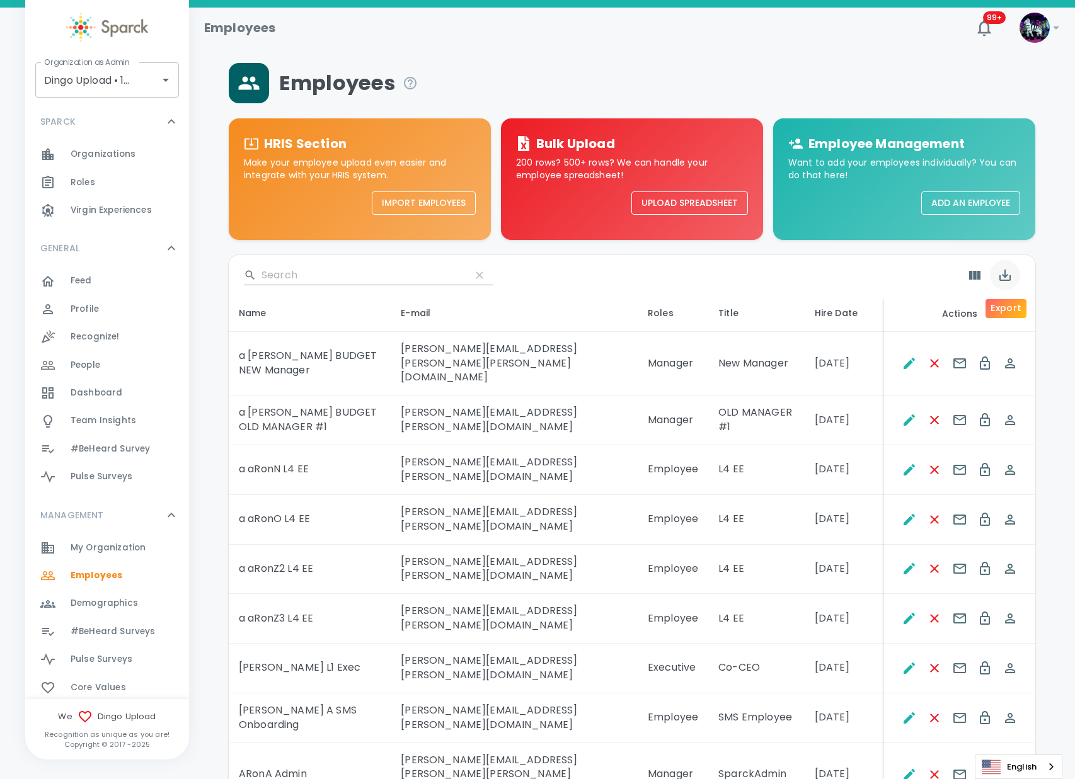
click at [1002, 278] on icon "Export" at bounding box center [1004, 275] width 15 height 15
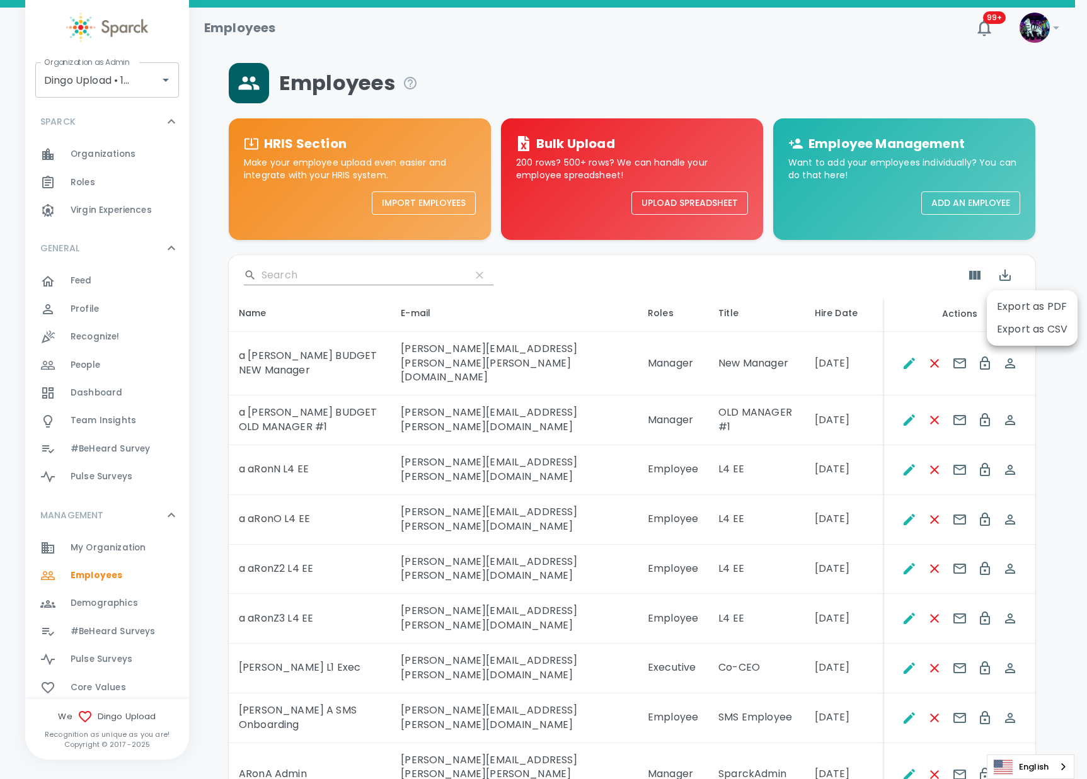
click at [1018, 329] on li "Export as CSV" at bounding box center [1032, 329] width 91 height 23
